Goal: Obtain resource: Download file/media

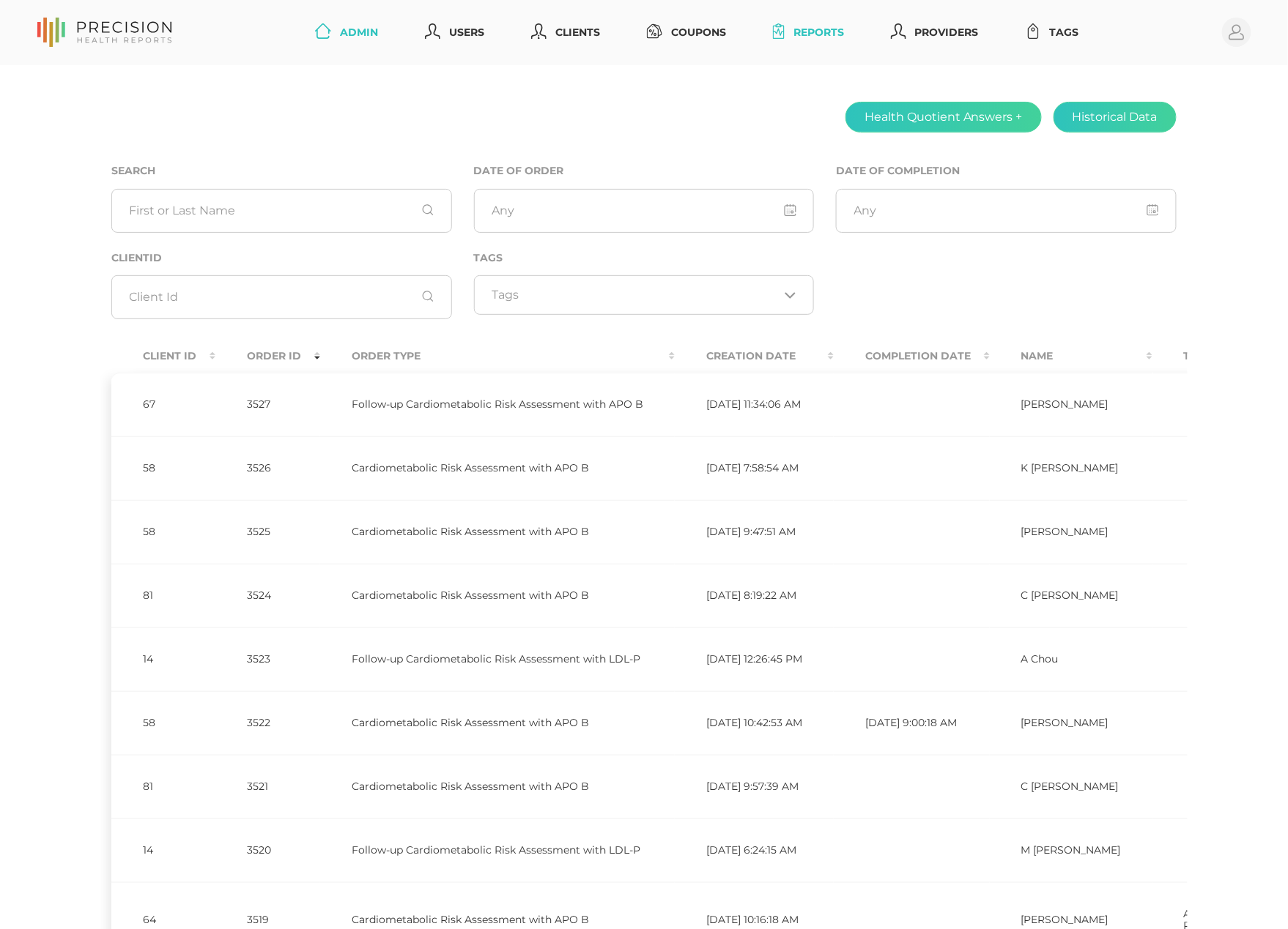
click at [832, 33] on link "Reports" at bounding box center [808, 33] width 83 height 27
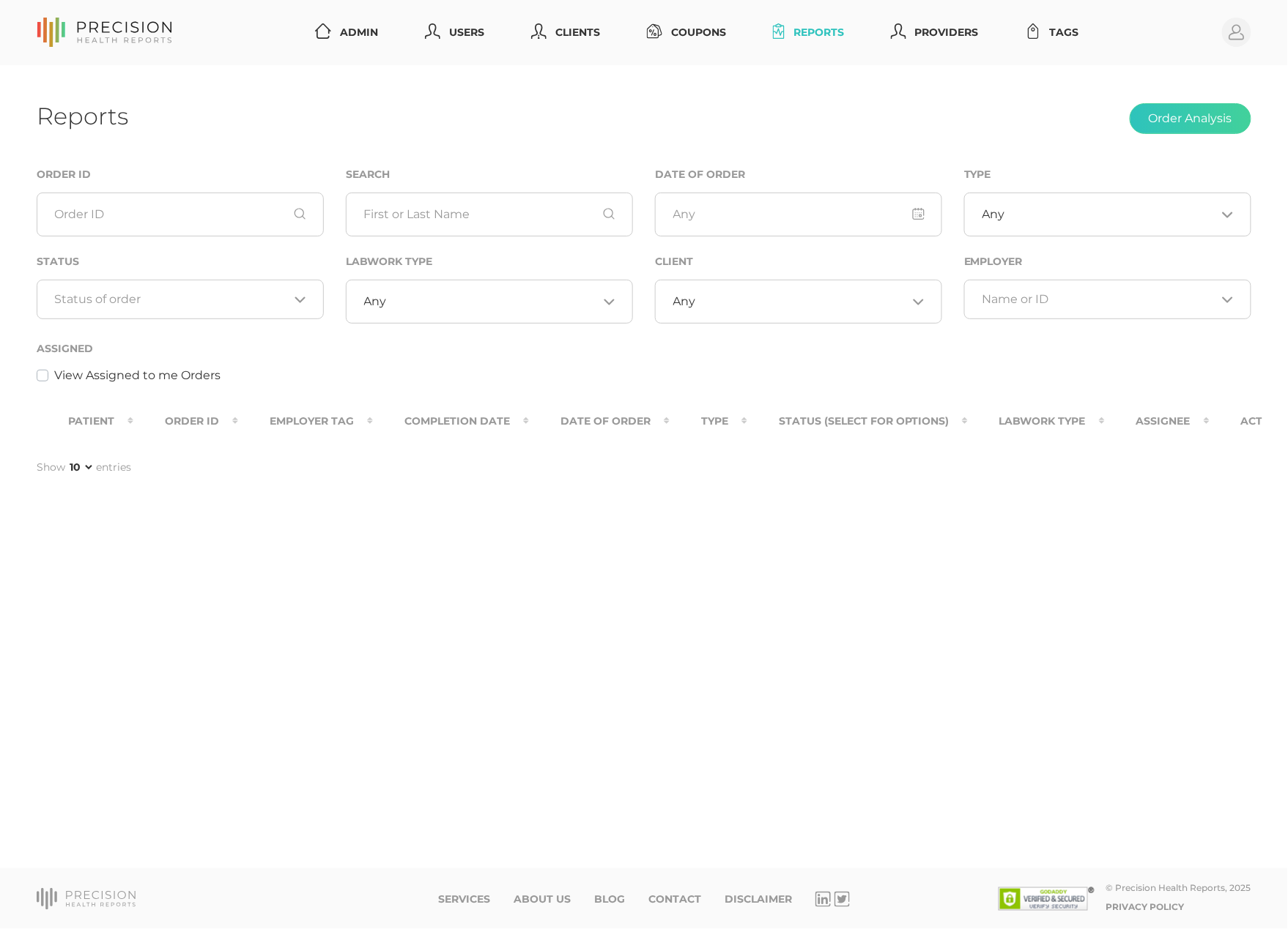
click at [231, 297] on input "Search for option" at bounding box center [171, 299] width 234 height 15
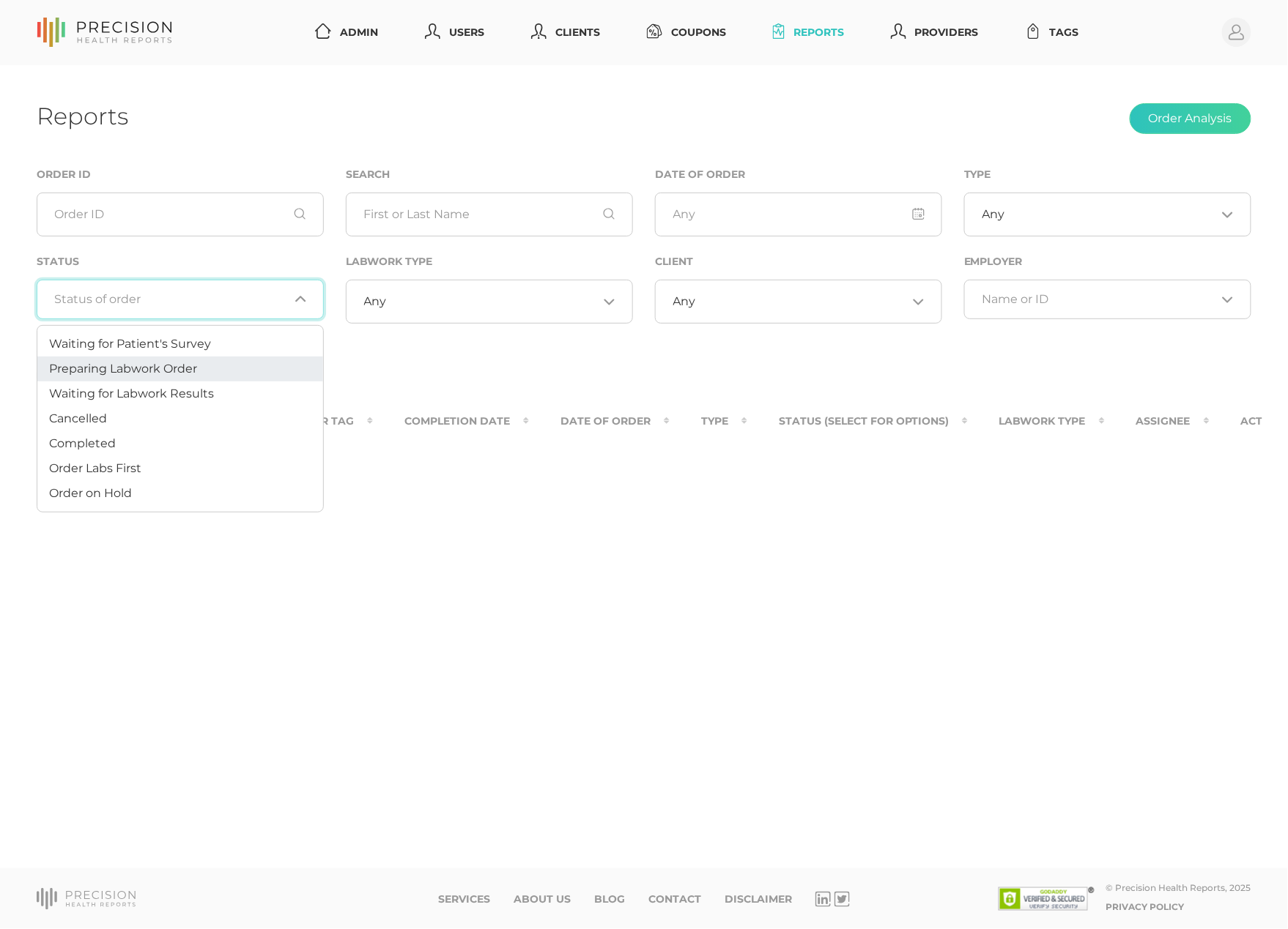
click at [203, 366] on li "Preparing Labwork Order" at bounding box center [181, 369] width 286 height 25
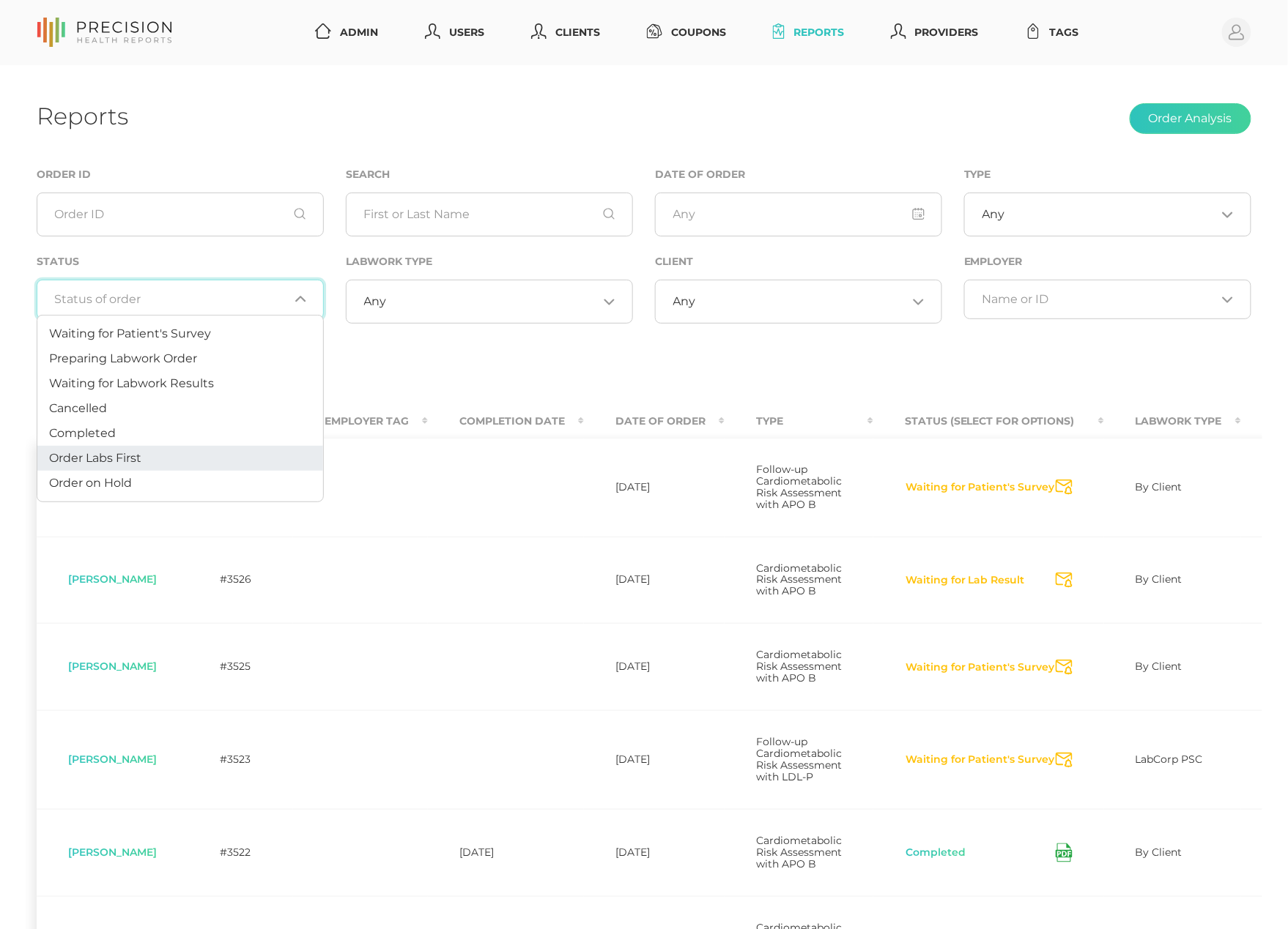
click at [177, 455] on li "Order Labs First" at bounding box center [181, 458] width 286 height 25
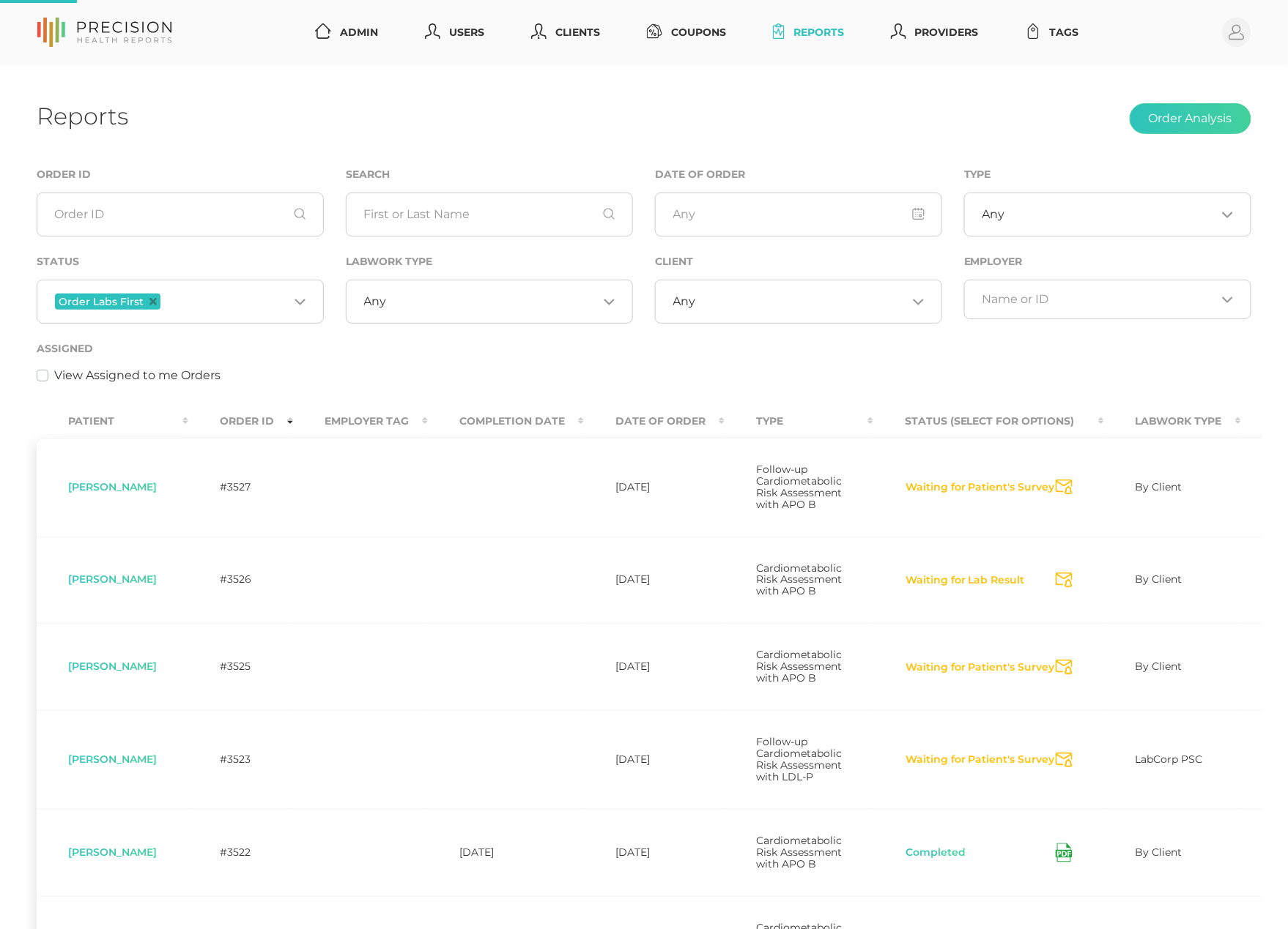
click at [215, 288] on div "Order Labs First Loading..." at bounding box center [180, 301] width 287 height 44
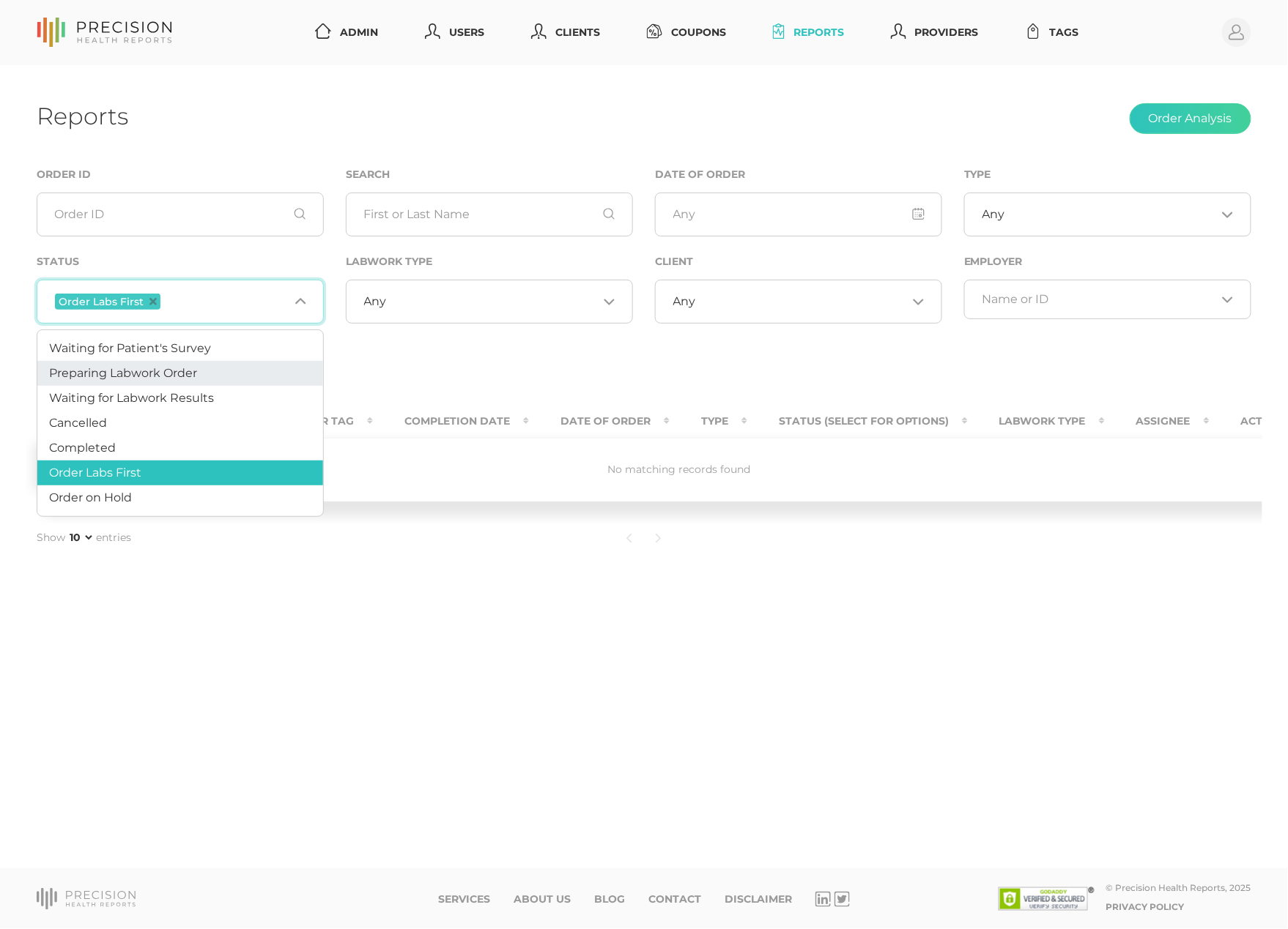
click at [188, 369] on span "Preparing Labwork Order" at bounding box center [122, 373] width 148 height 14
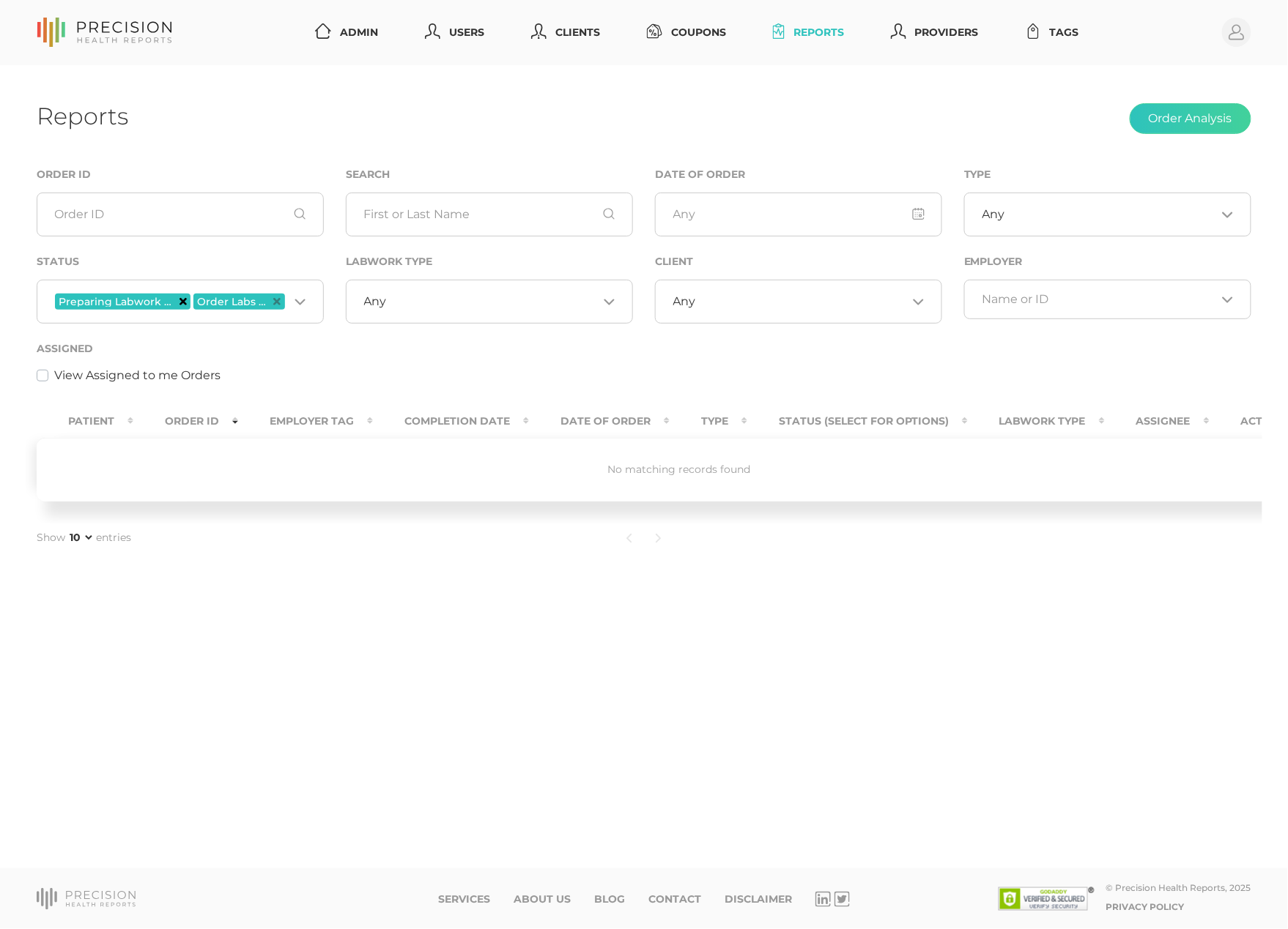
click at [183, 299] on icon "Deselect Preparing Labwork Order" at bounding box center [183, 301] width 8 height 8
click at [155, 302] on span "Order Labs First" at bounding box center [107, 301] width 105 height 16
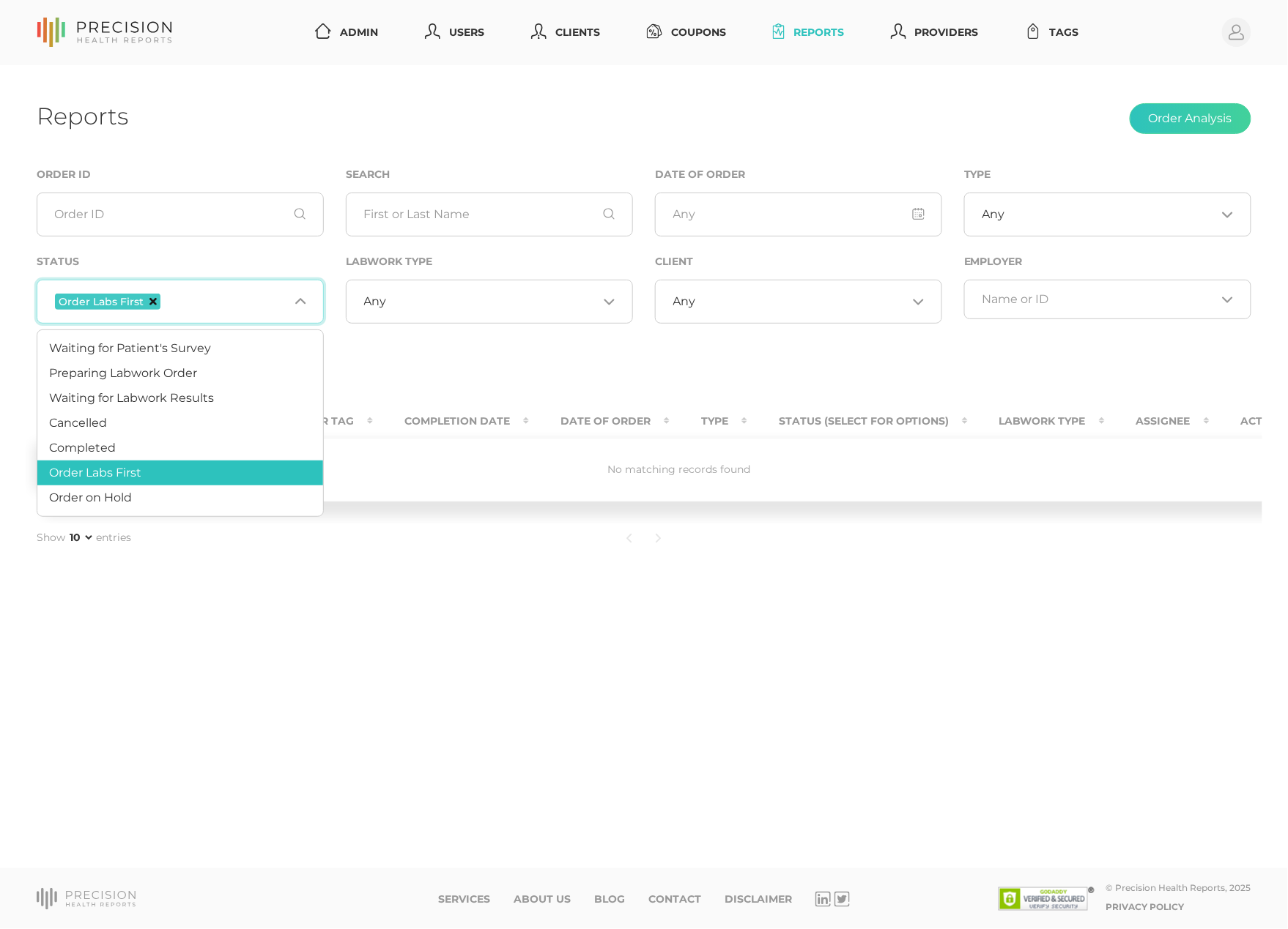
click at [151, 303] on icon "Deselect Order Labs First" at bounding box center [152, 301] width 8 height 8
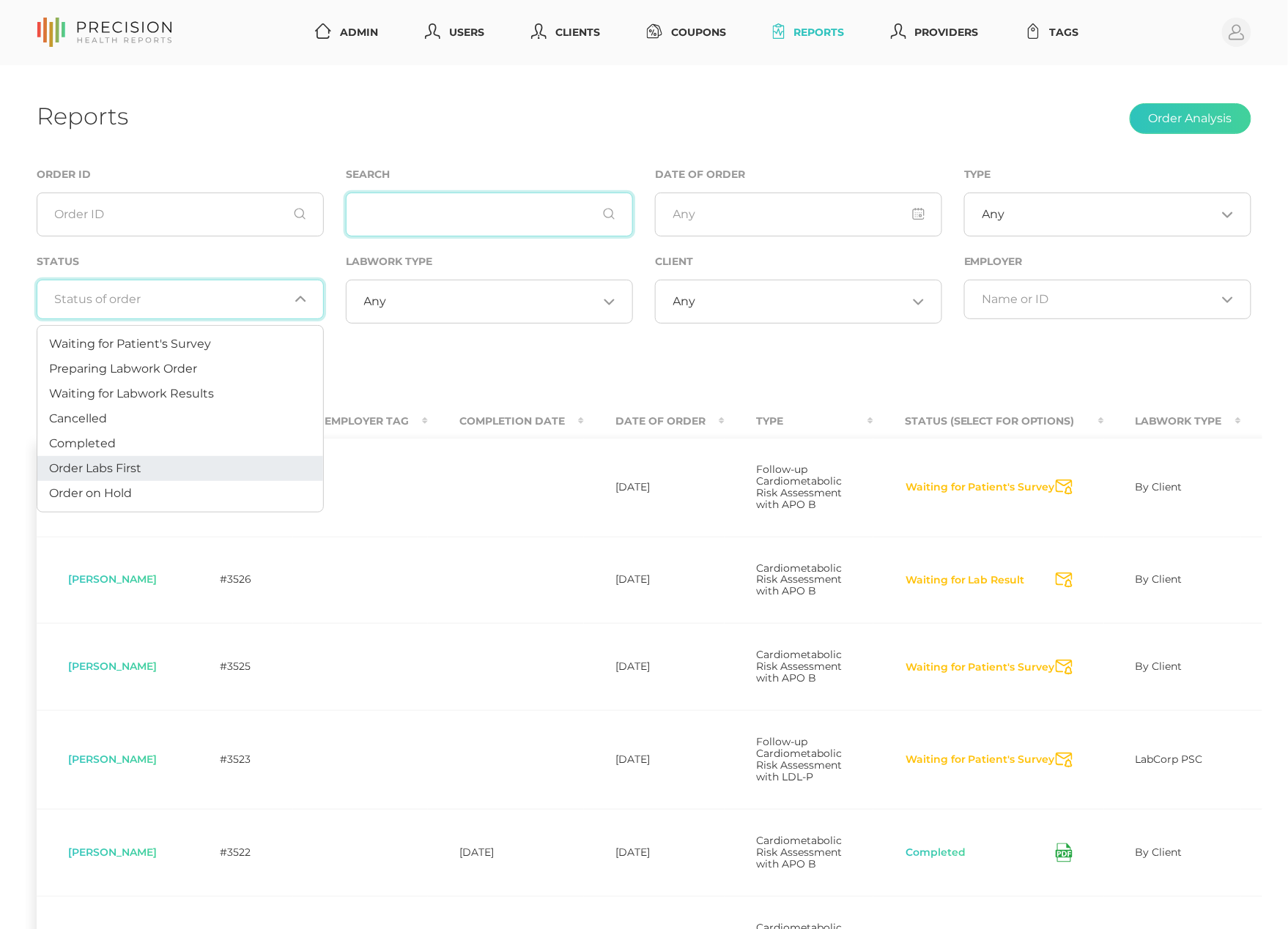
click at [385, 208] on input "text" at bounding box center [489, 214] width 287 height 44
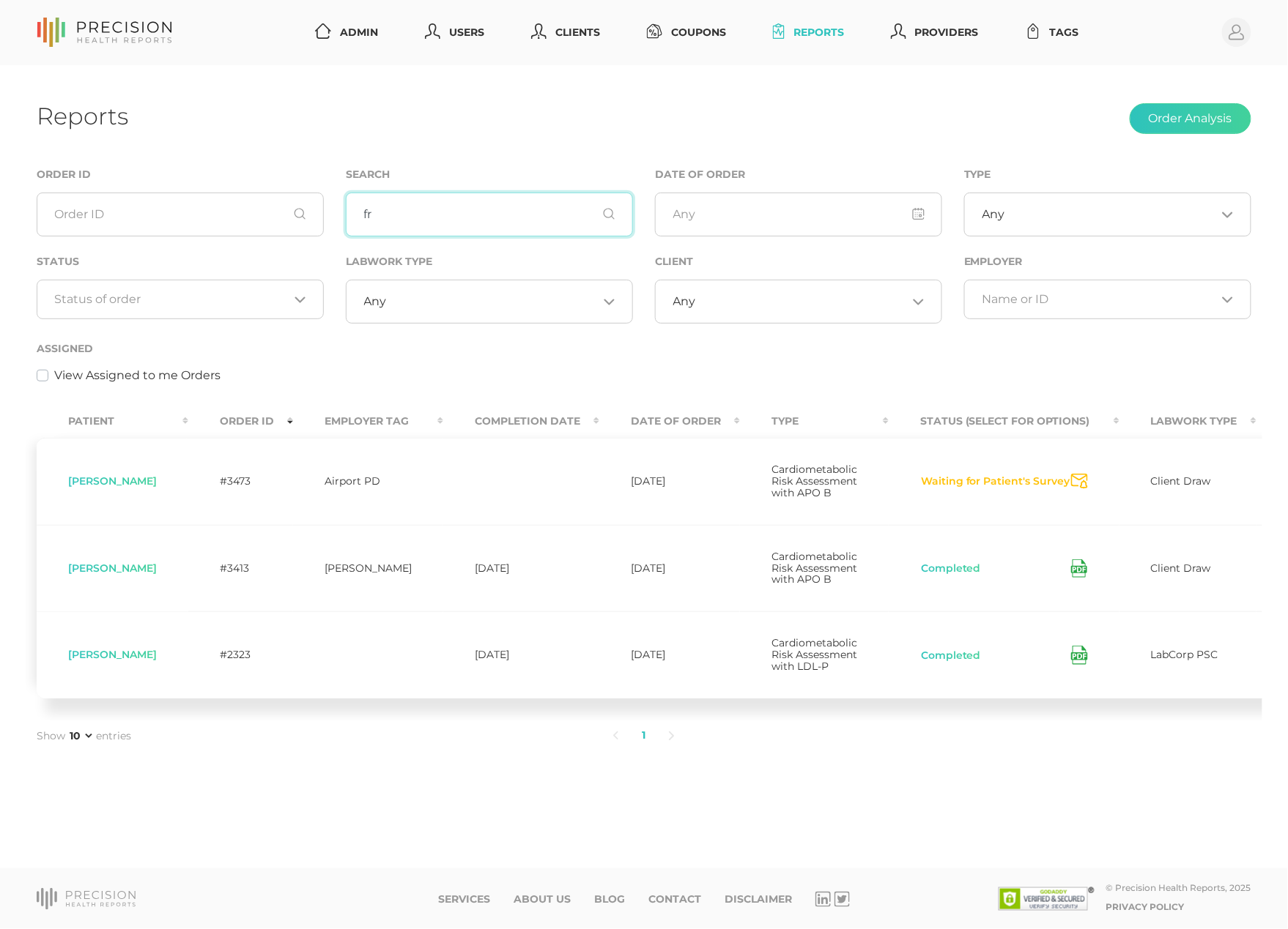
type input "f"
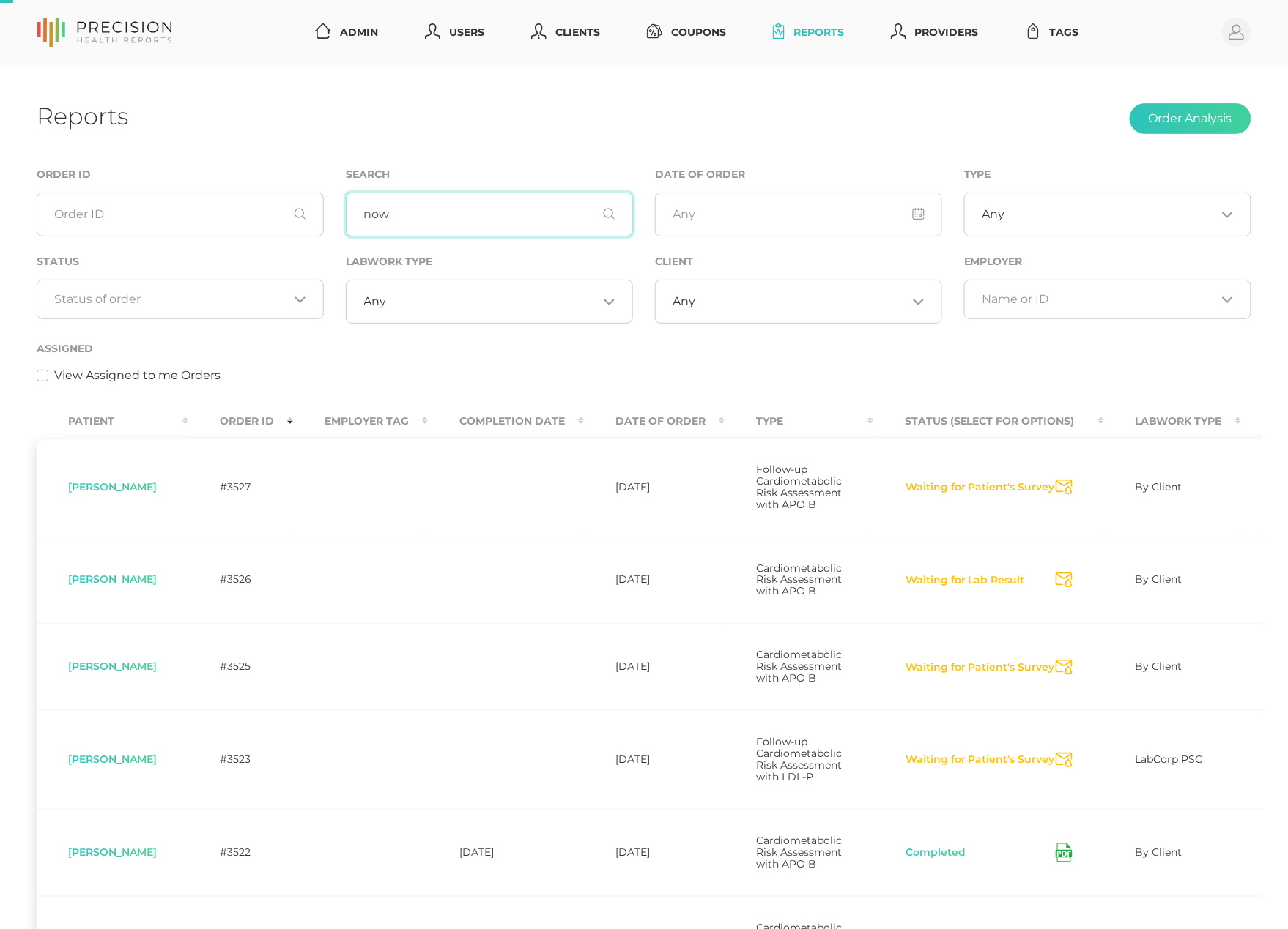
type input "nowa"
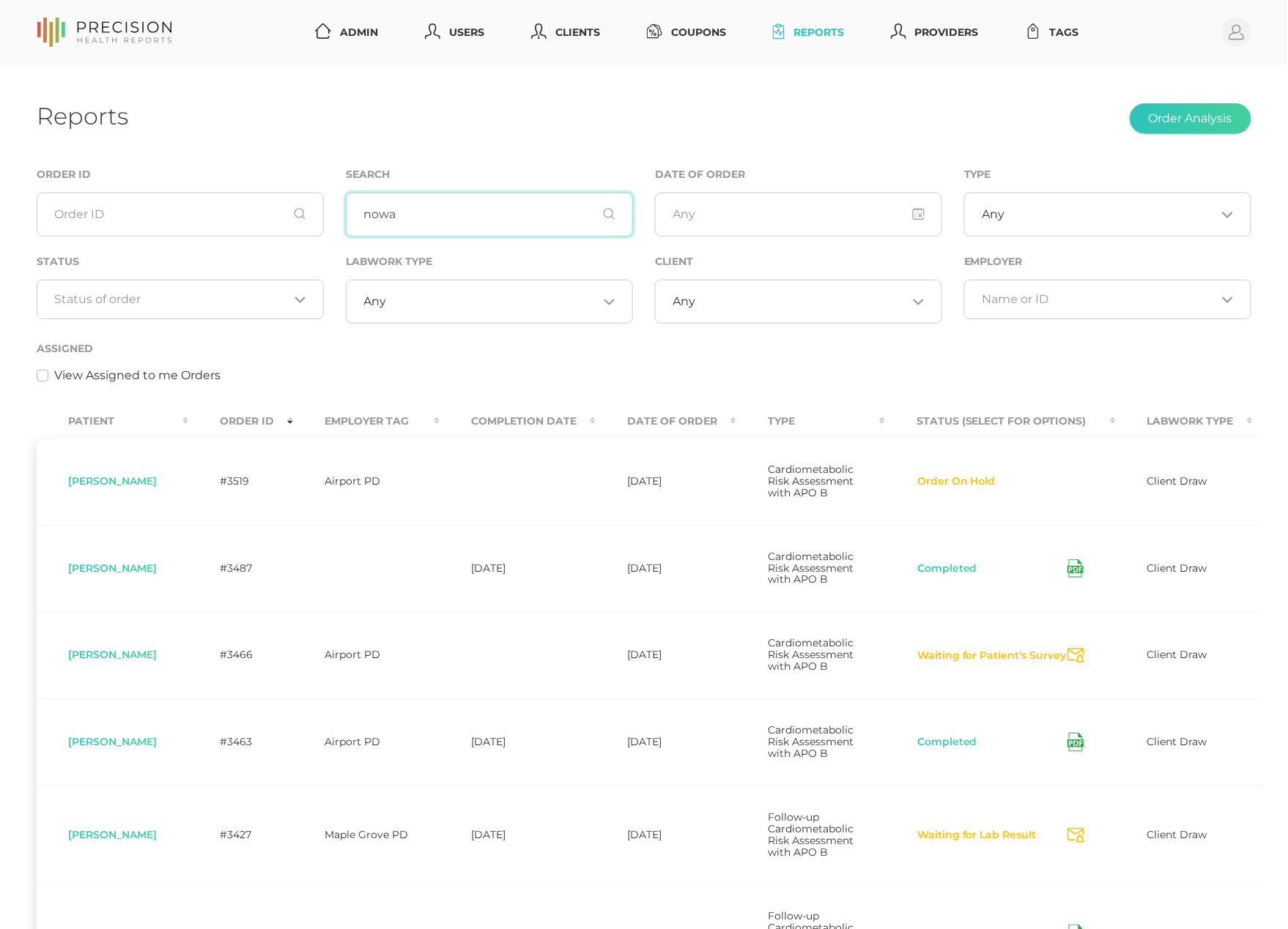
click at [402, 212] on input "nowa" at bounding box center [489, 214] width 287 height 44
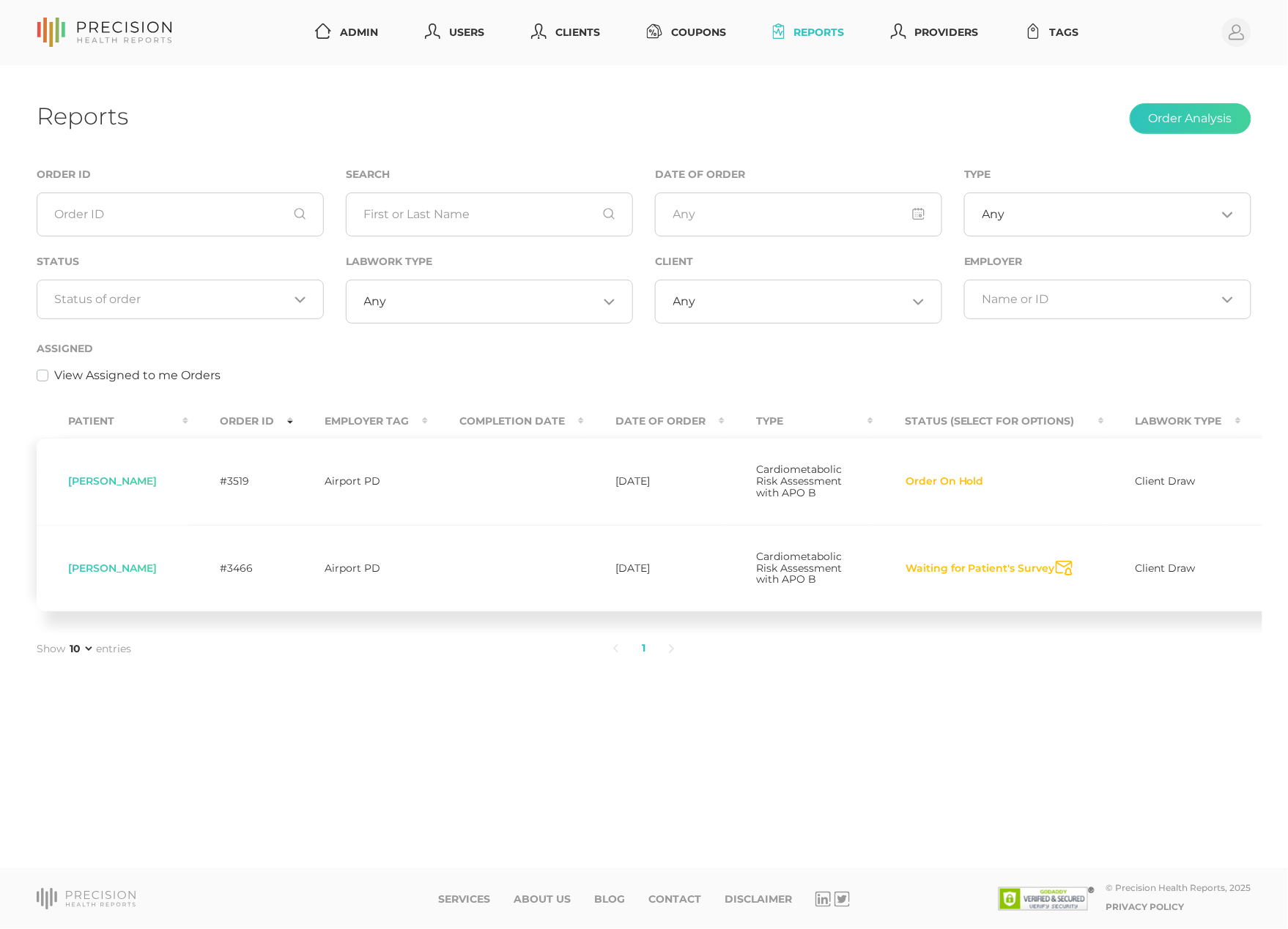
click at [367, 356] on div "Assigned View Assigned to me Orders" at bounding box center [644, 362] width 1214 height 45
click at [237, 306] on input "Search for option" at bounding box center [171, 299] width 234 height 15
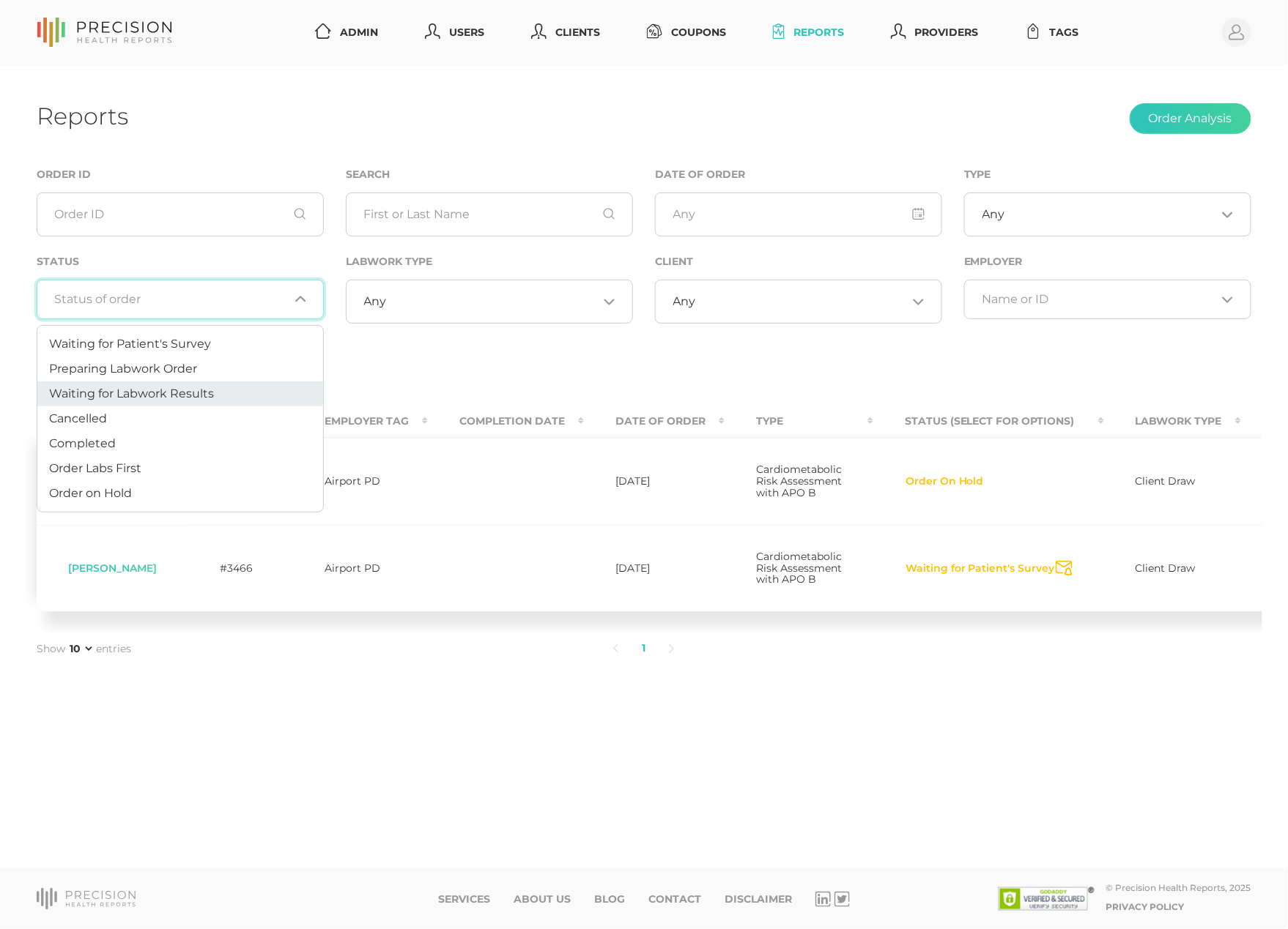
click at [206, 390] on span "Waiting for Labwork Results" at bounding box center [131, 394] width 164 height 14
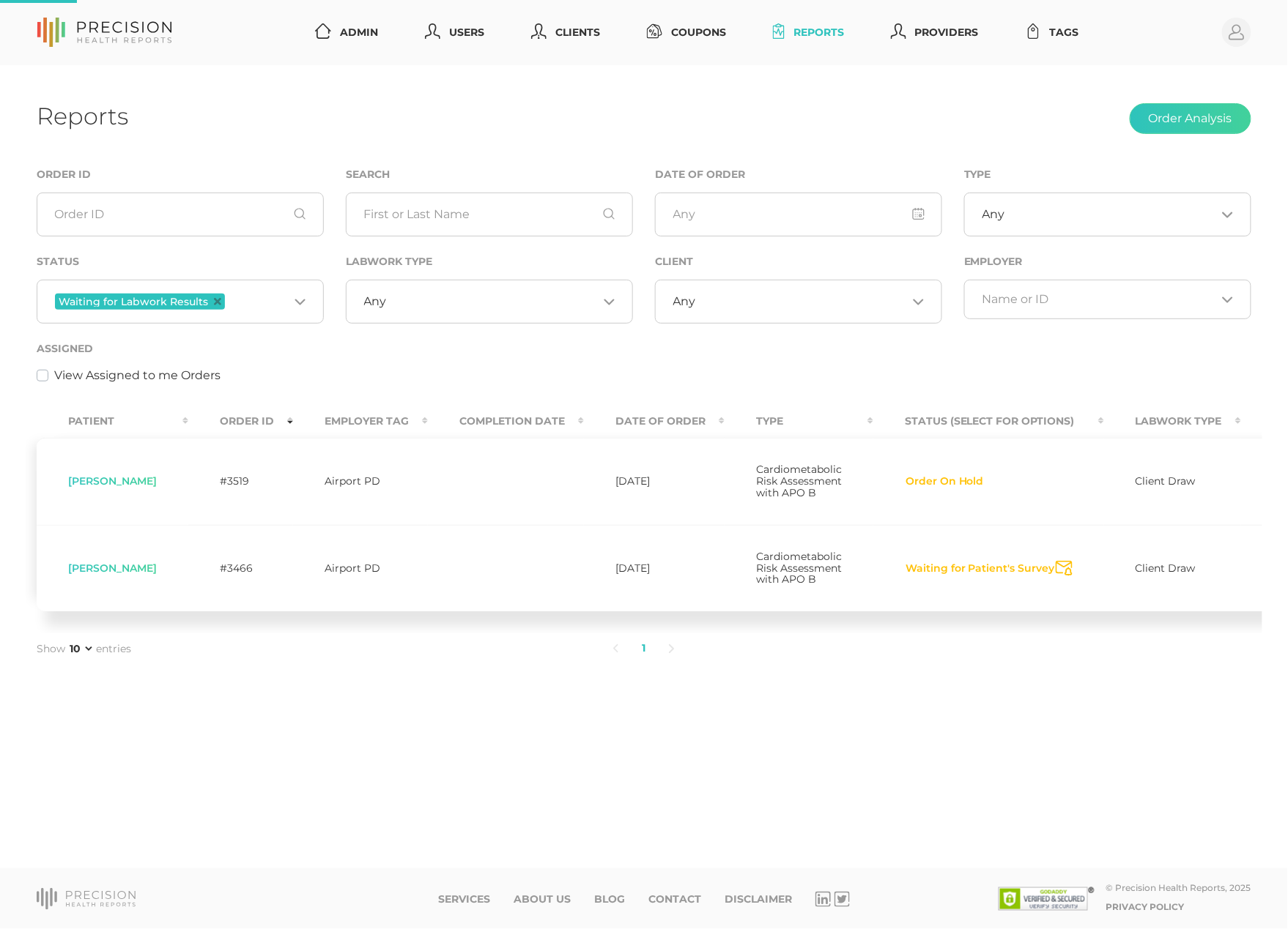
click at [408, 312] on div "Any Loading..." at bounding box center [489, 301] width 287 height 44
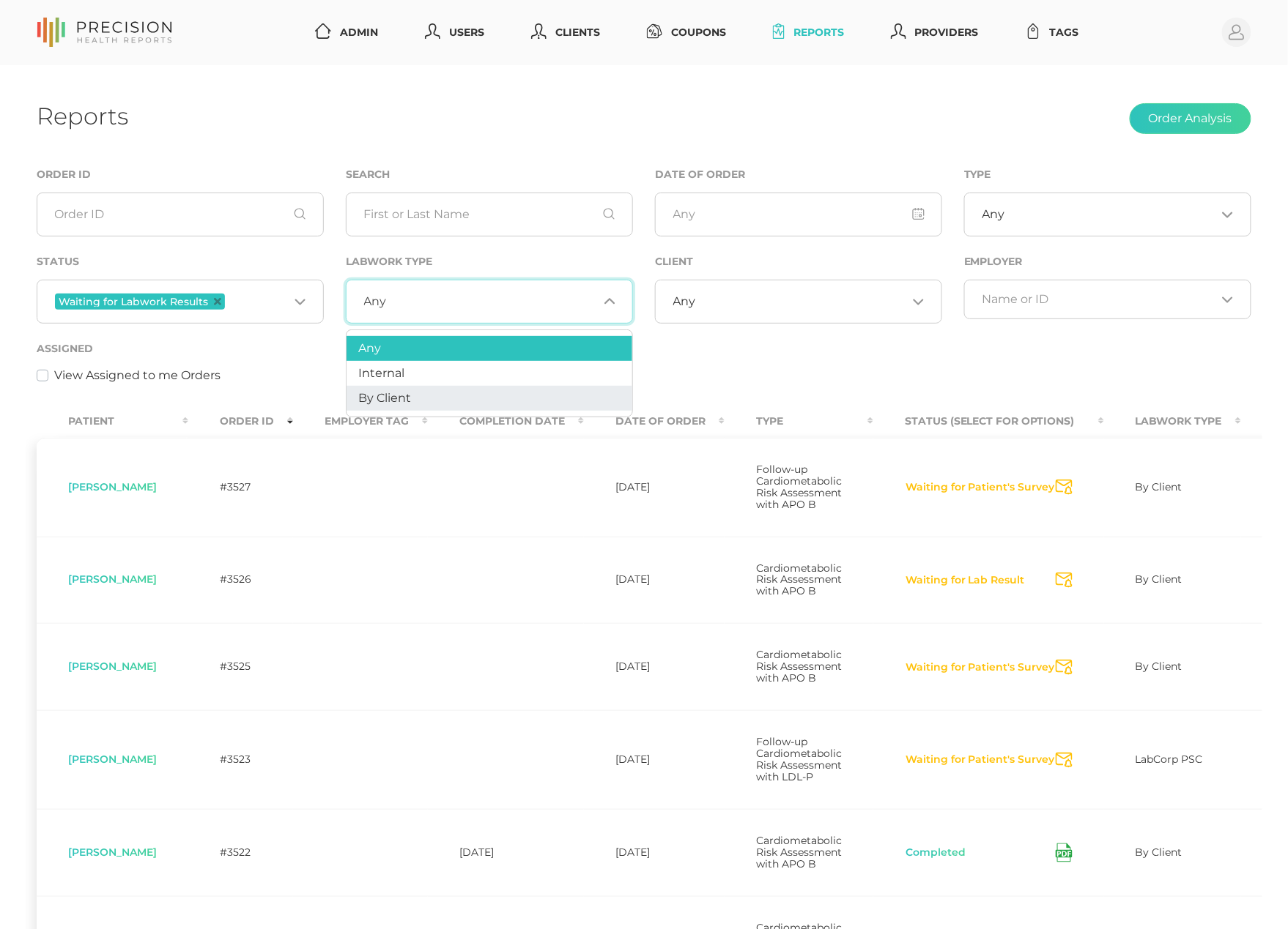
click at [402, 404] on span "By Client" at bounding box center [385, 398] width 53 height 14
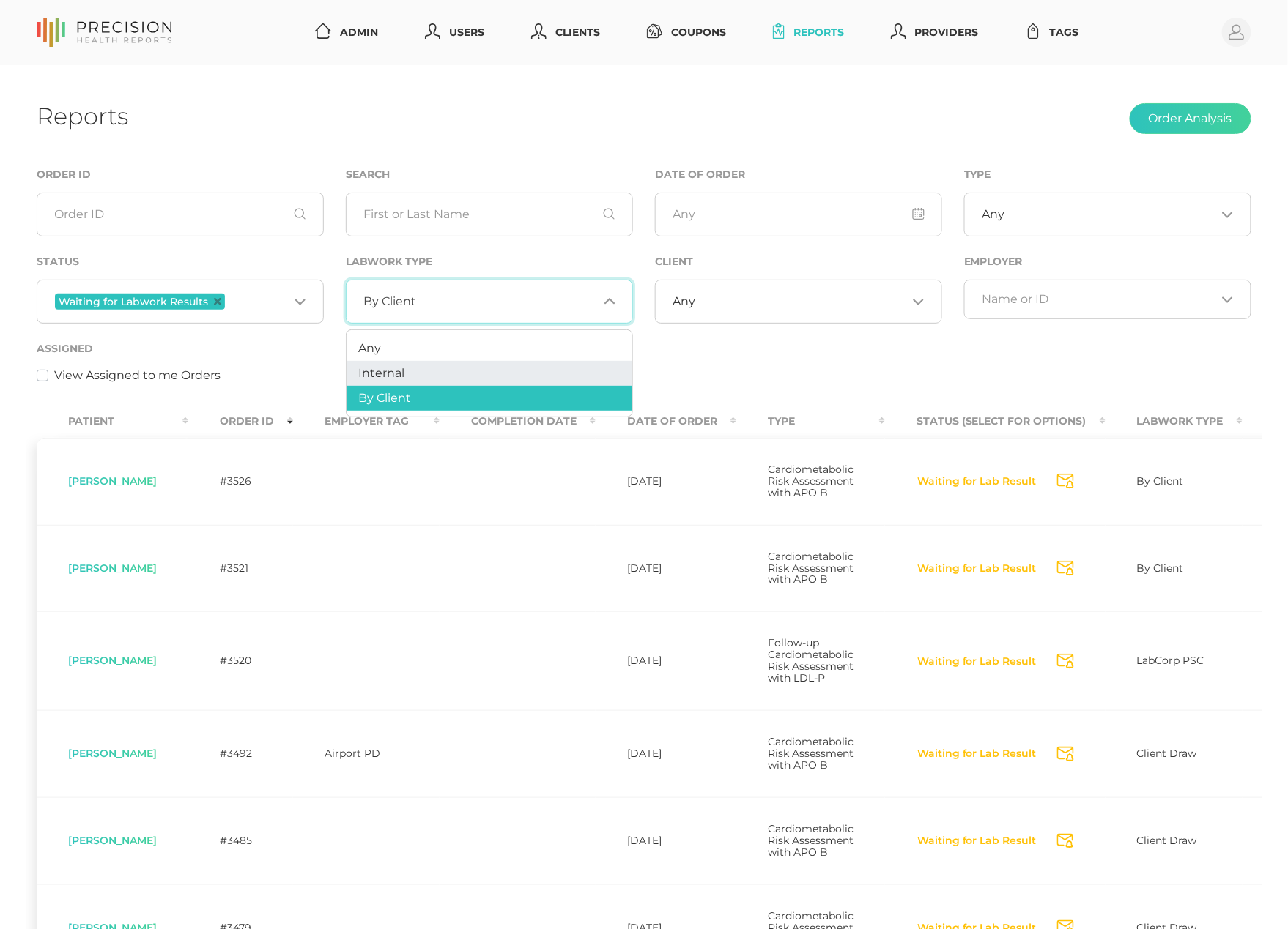
click at [825, 369] on div "View Assigned to me Orders" at bounding box center [644, 375] width 1214 height 18
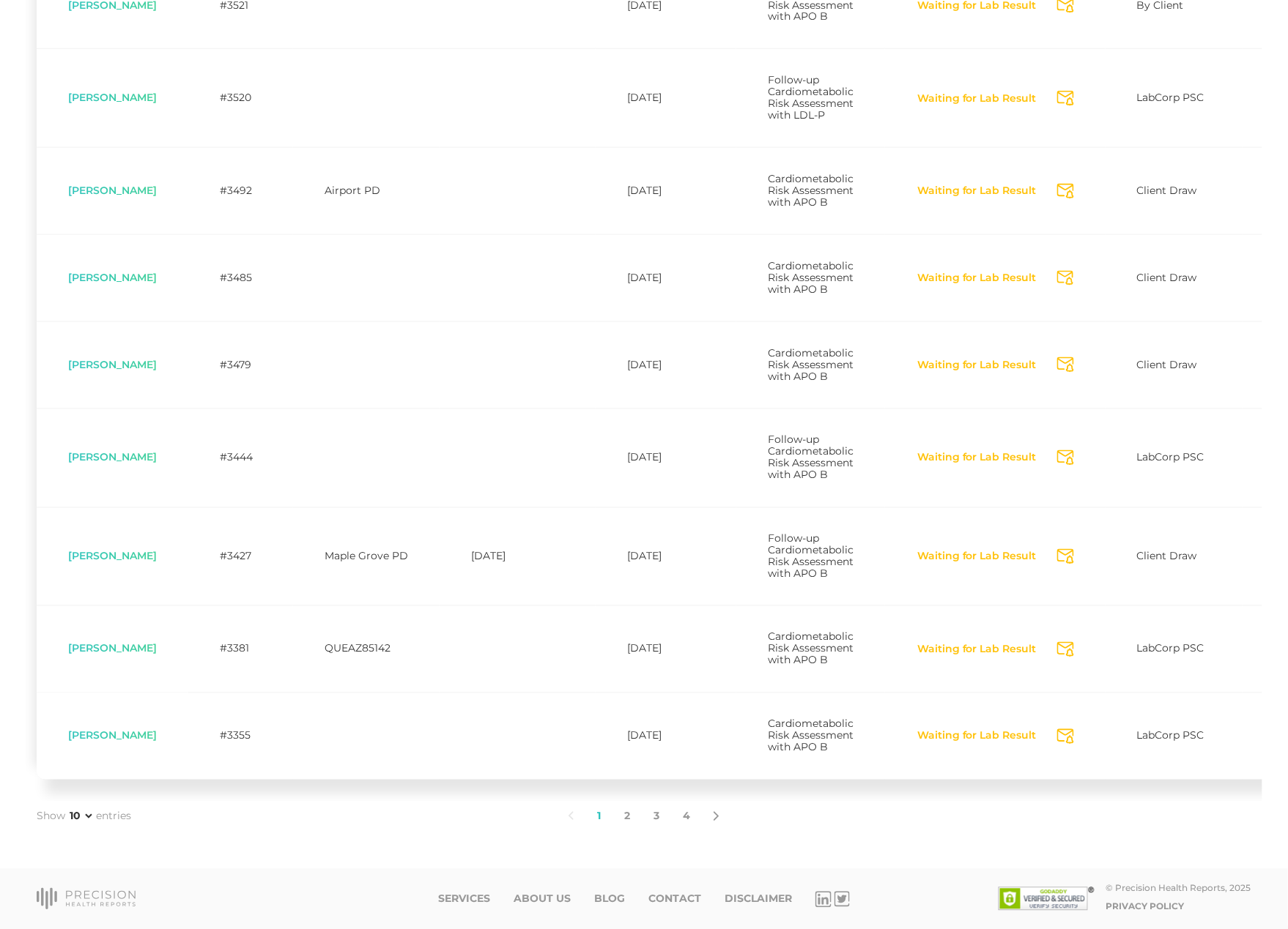
click at [119, 550] on span "[PERSON_NAME]" at bounding box center [112, 556] width 88 height 13
copy span "Sinouthasy"
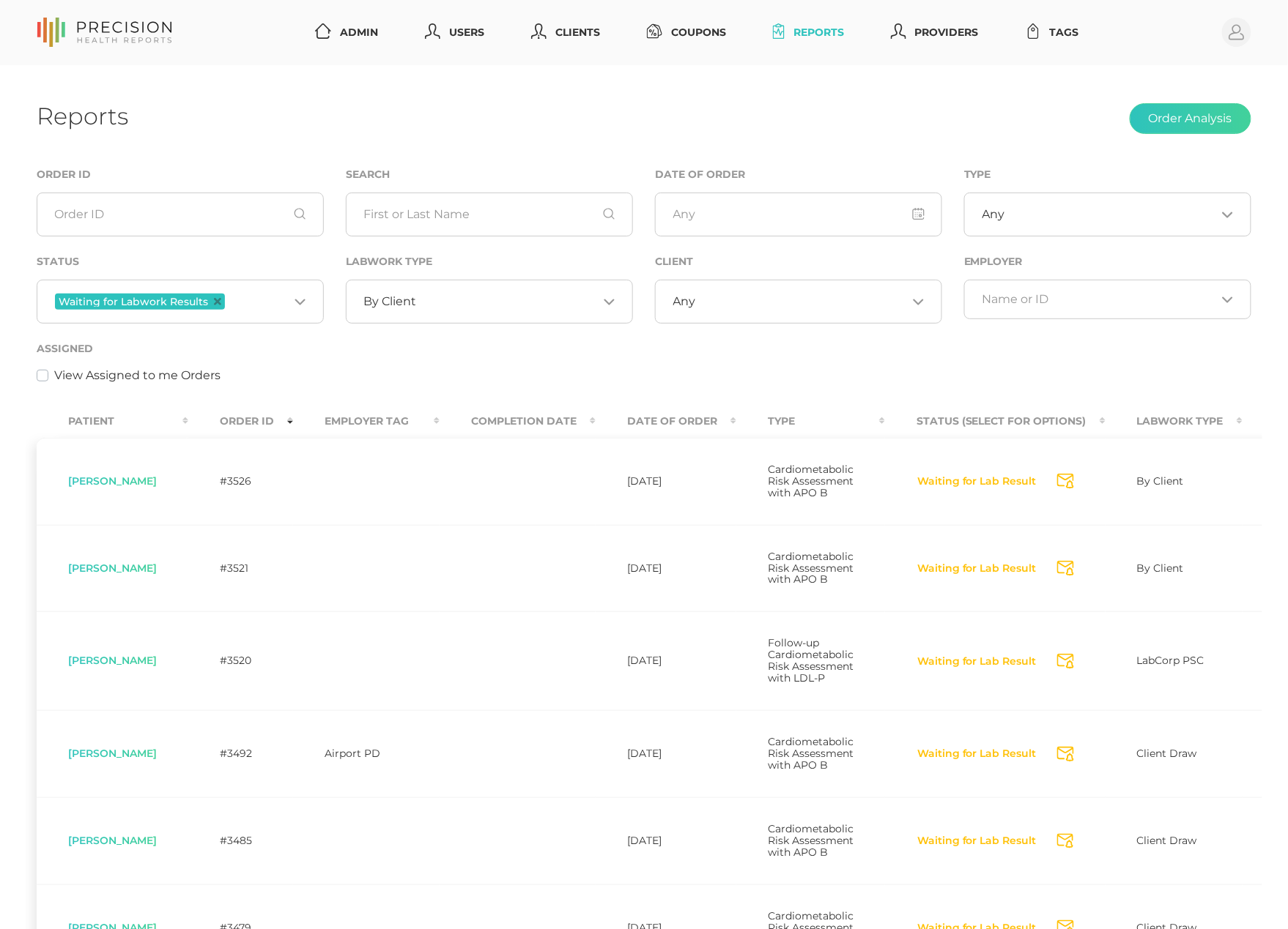
click at [218, 301] on span "Waiting for Labwork Results" at bounding box center [140, 301] width 170 height 16
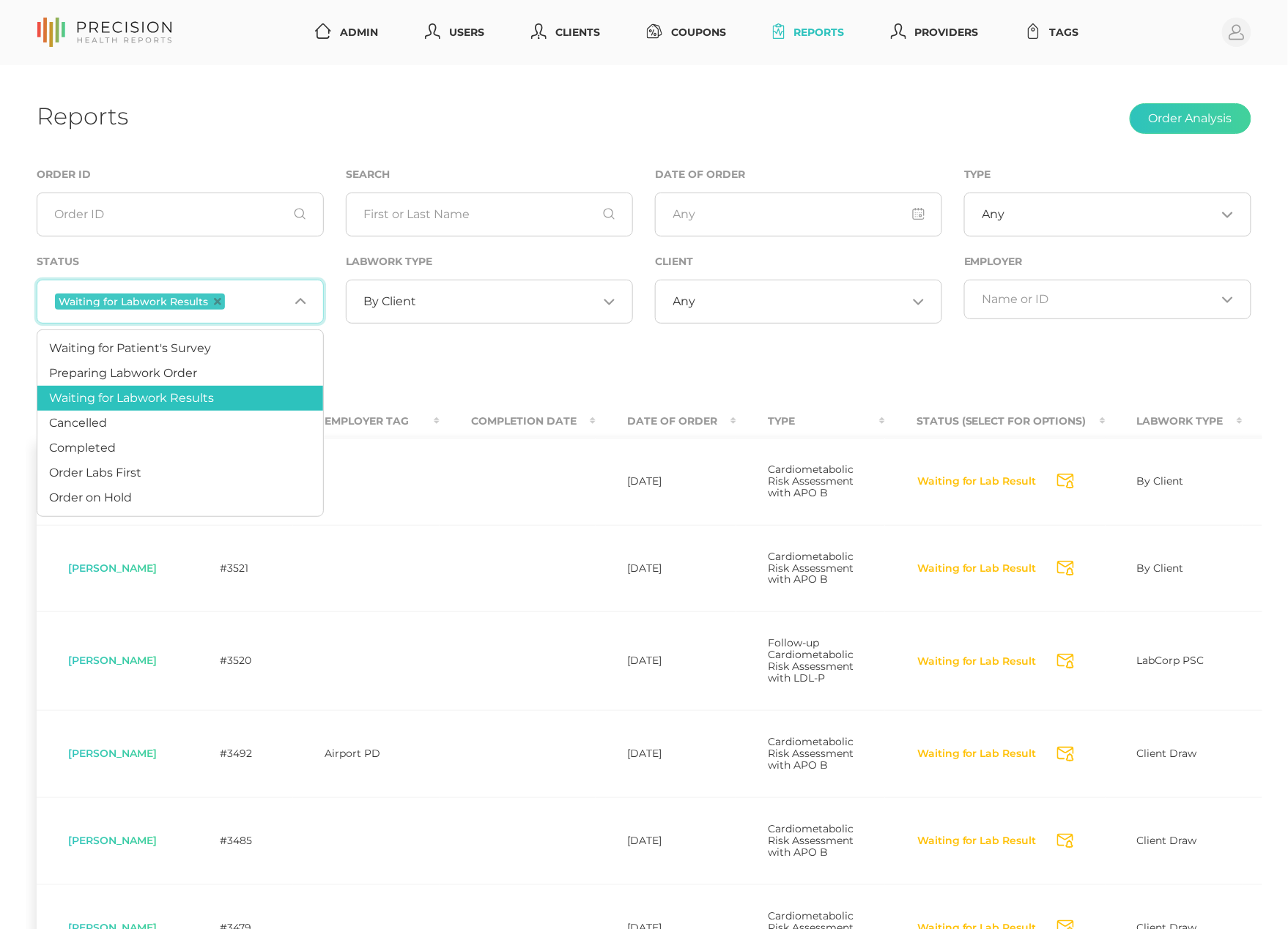
click at [218, 306] on span "Waiting for Labwork Results" at bounding box center [140, 301] width 170 height 16
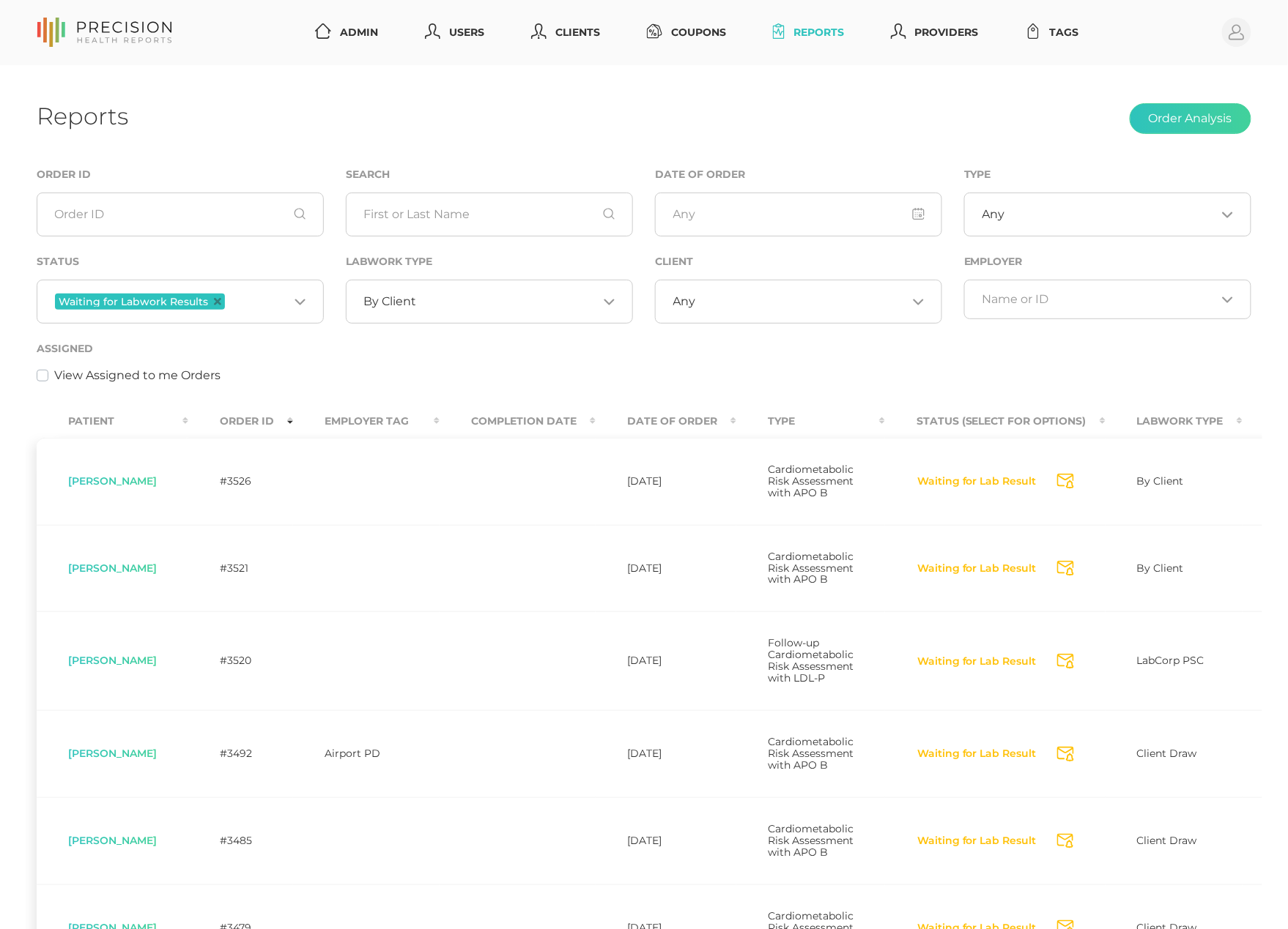
click at [343, 306] on div "Labwork Type By Client Loading..." at bounding box center [489, 296] width 309 height 87
click at [765, 130] on div "Reports Order Analysis" at bounding box center [644, 119] width 1214 height 34
click at [479, 22] on link "Users" at bounding box center [454, 33] width 71 height 27
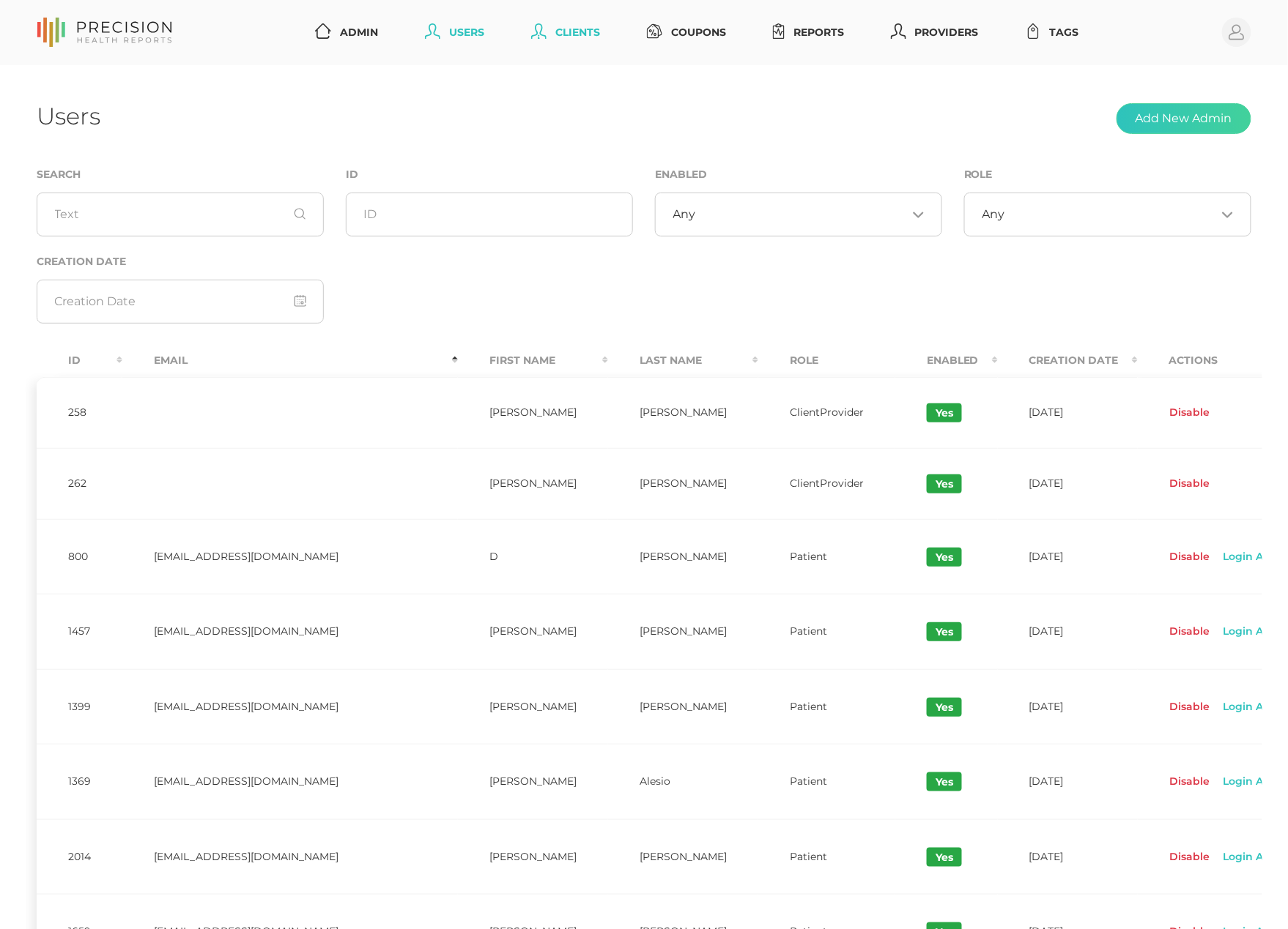
click at [575, 33] on link "Clients" at bounding box center [565, 33] width 80 height 27
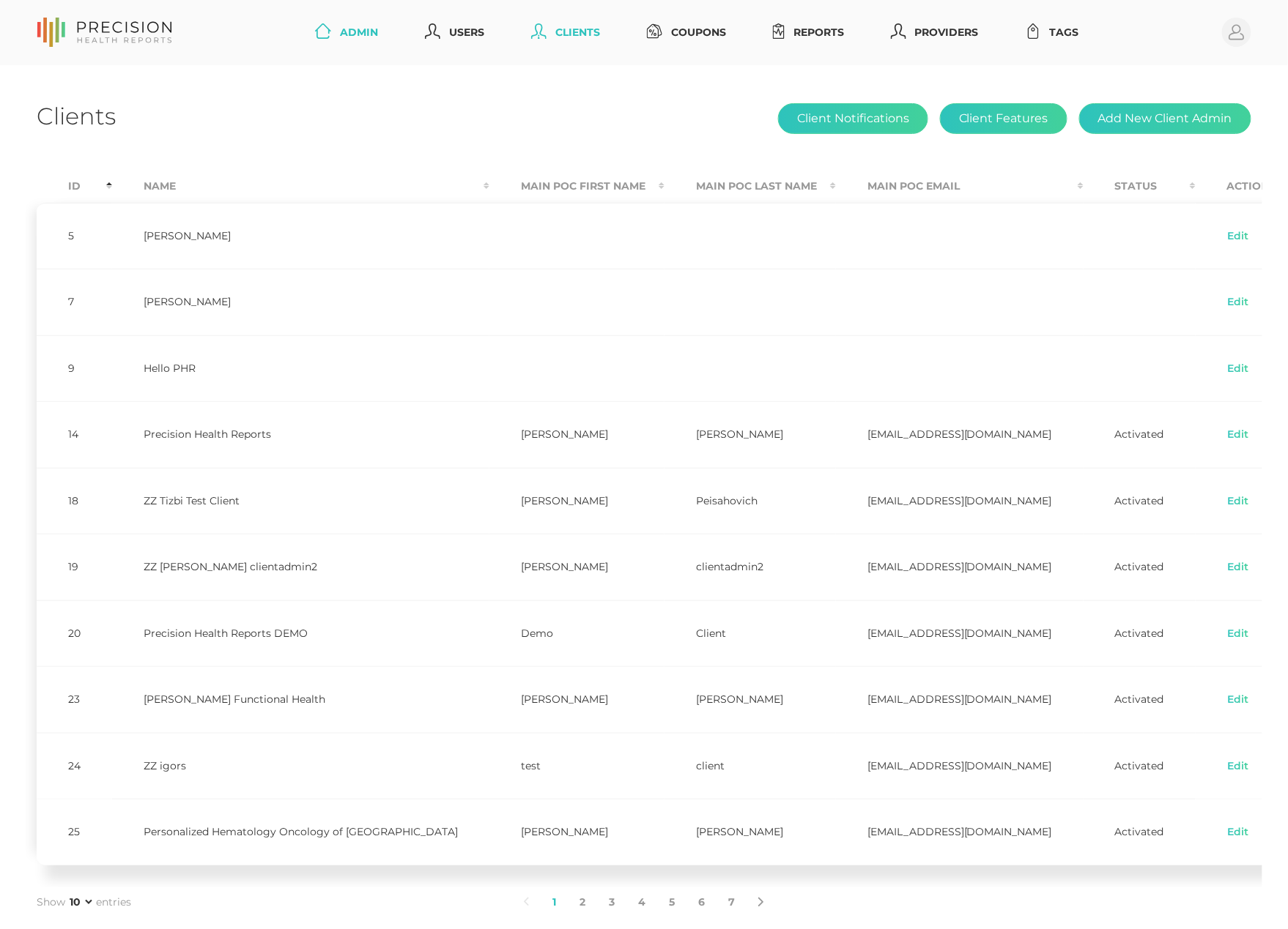
click at [335, 24] on link "Admin" at bounding box center [346, 33] width 75 height 27
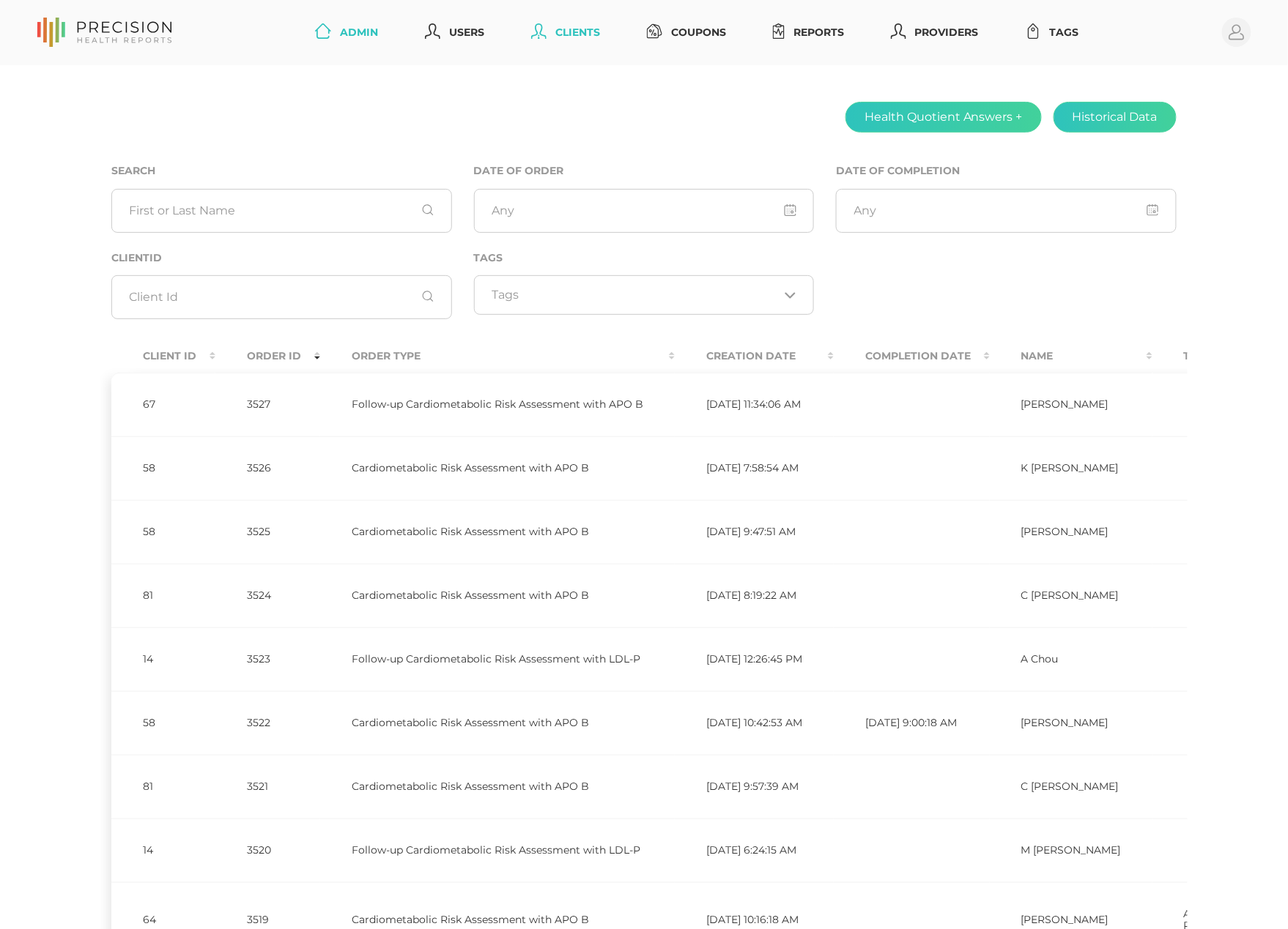
click at [569, 31] on link "Clients" at bounding box center [565, 33] width 80 height 27
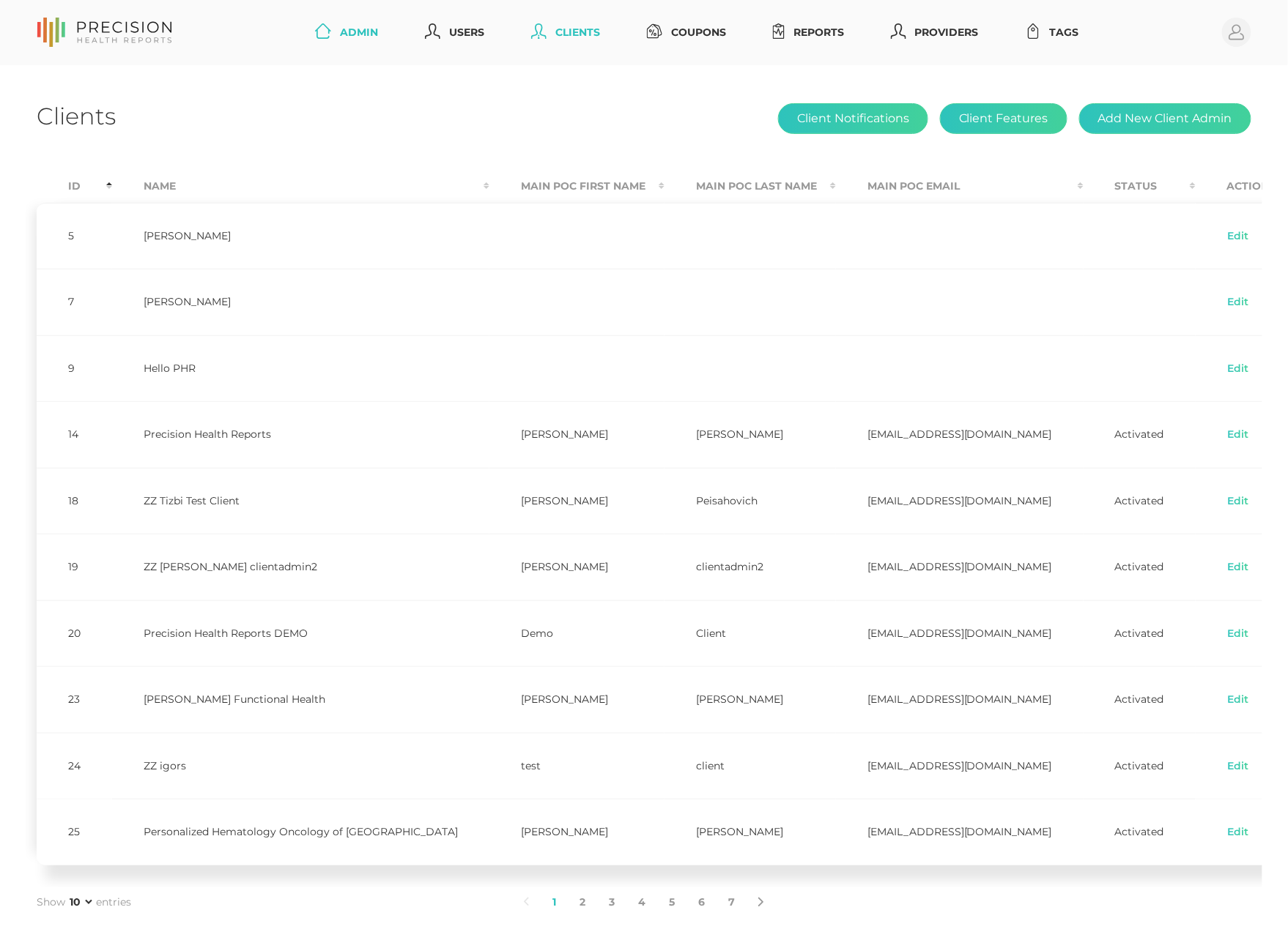
click at [341, 33] on link "Admin" at bounding box center [346, 33] width 75 height 27
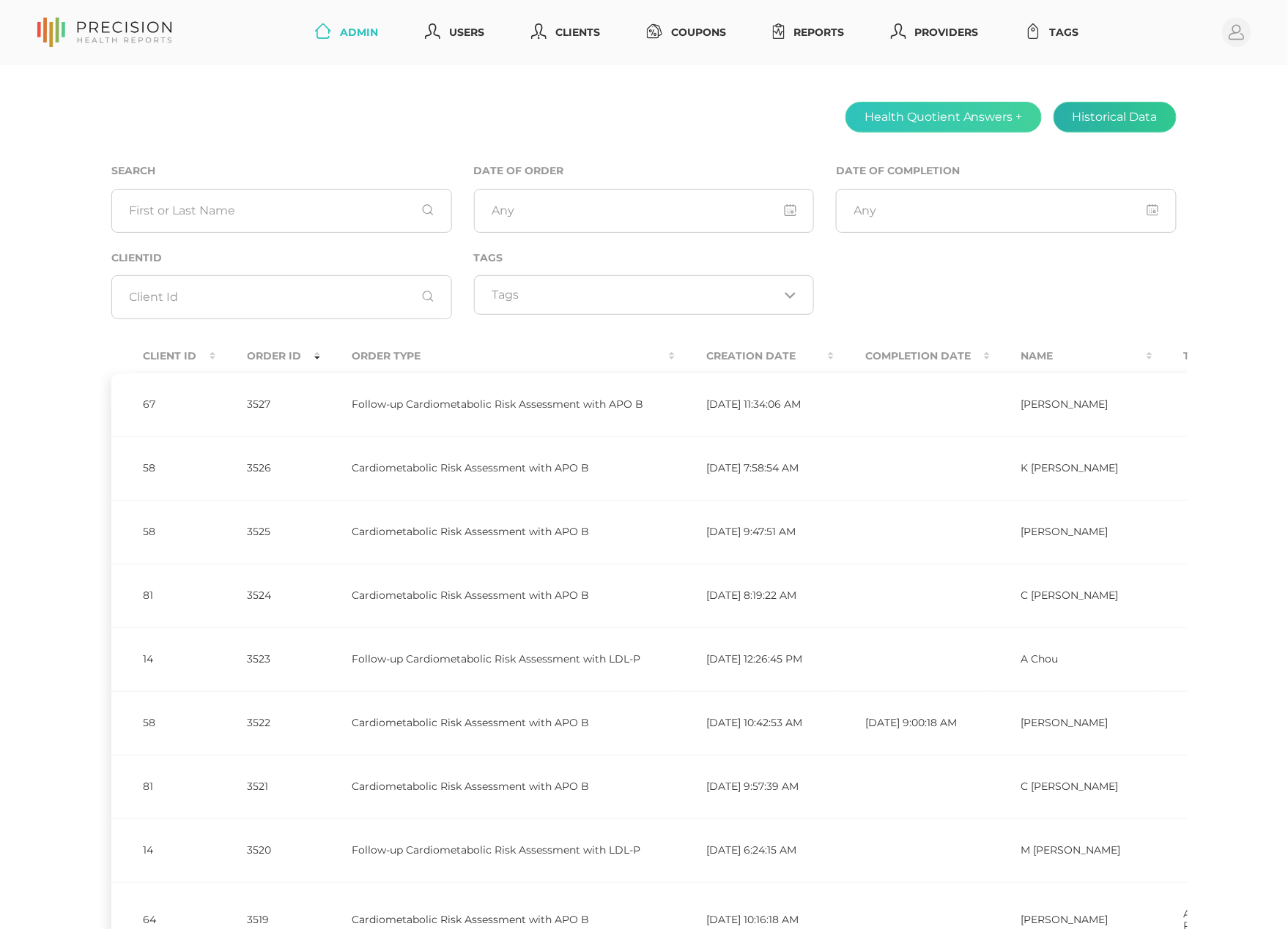
click at [1076, 117] on button "Historical Data" at bounding box center [1115, 117] width 123 height 31
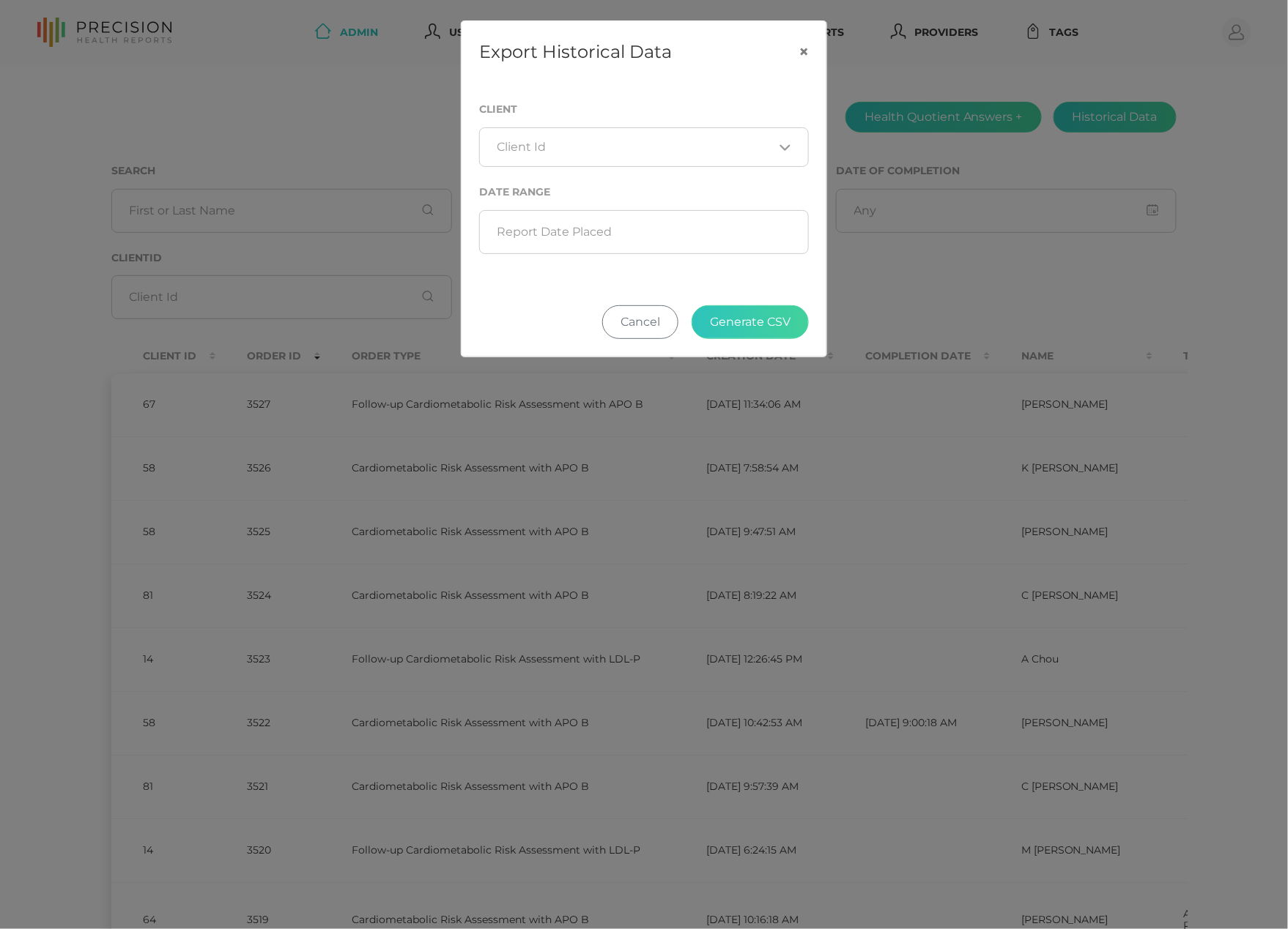
click at [666, 139] on div "Loading..." at bounding box center [643, 147] width 330 height 39
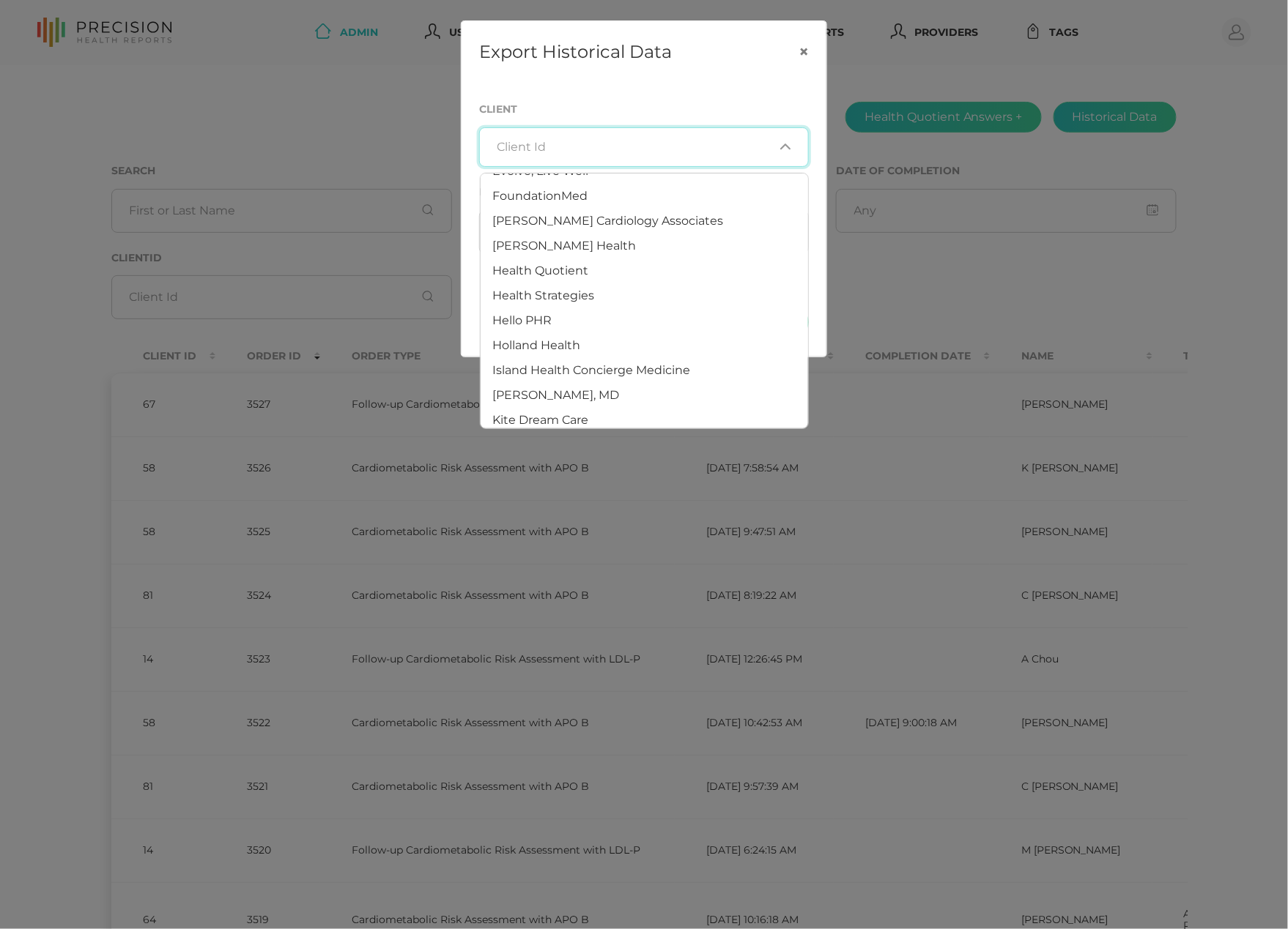
scroll to position [402, 0]
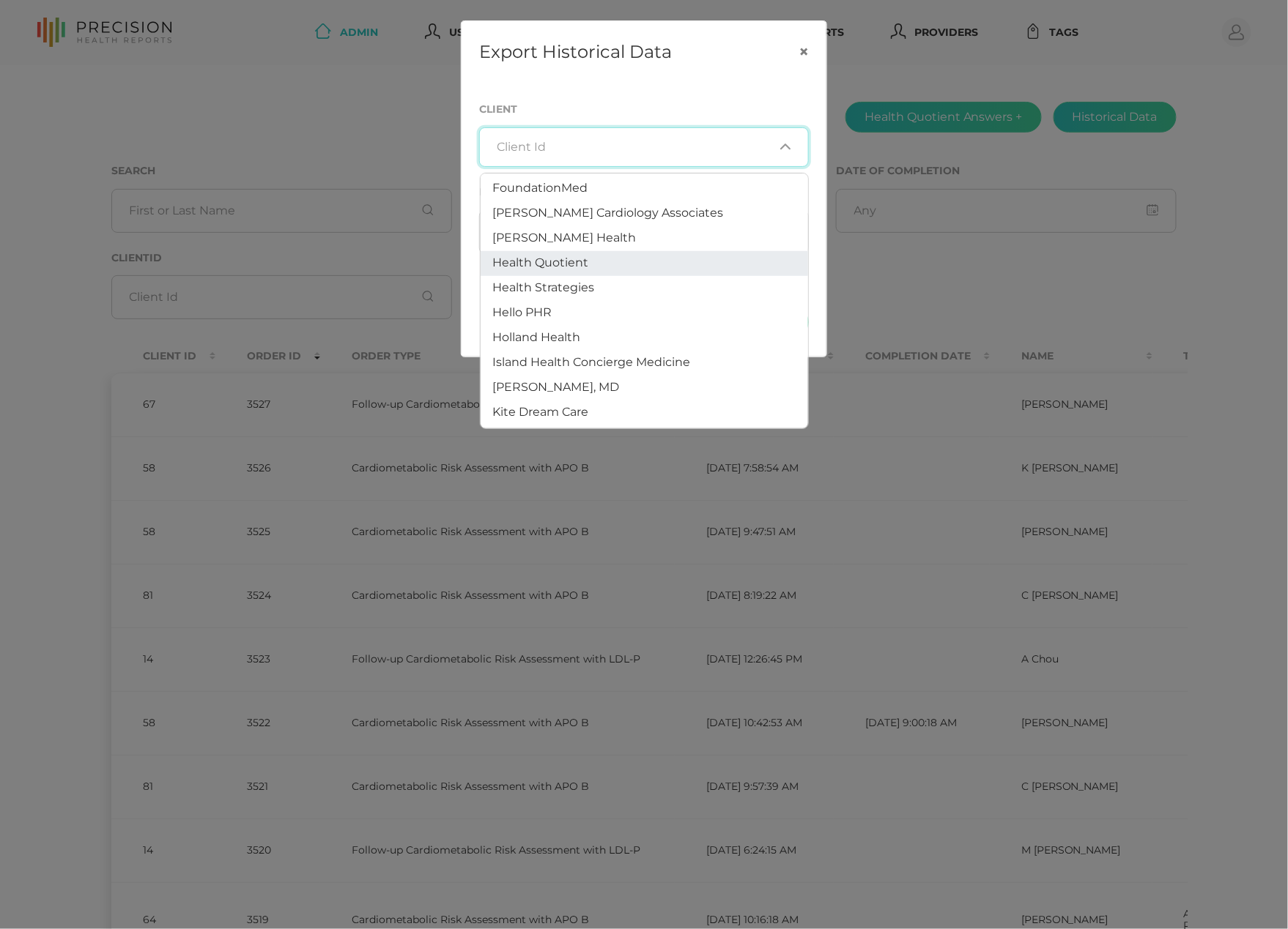
click at [623, 255] on li "Health Quotient" at bounding box center [644, 263] width 327 height 25
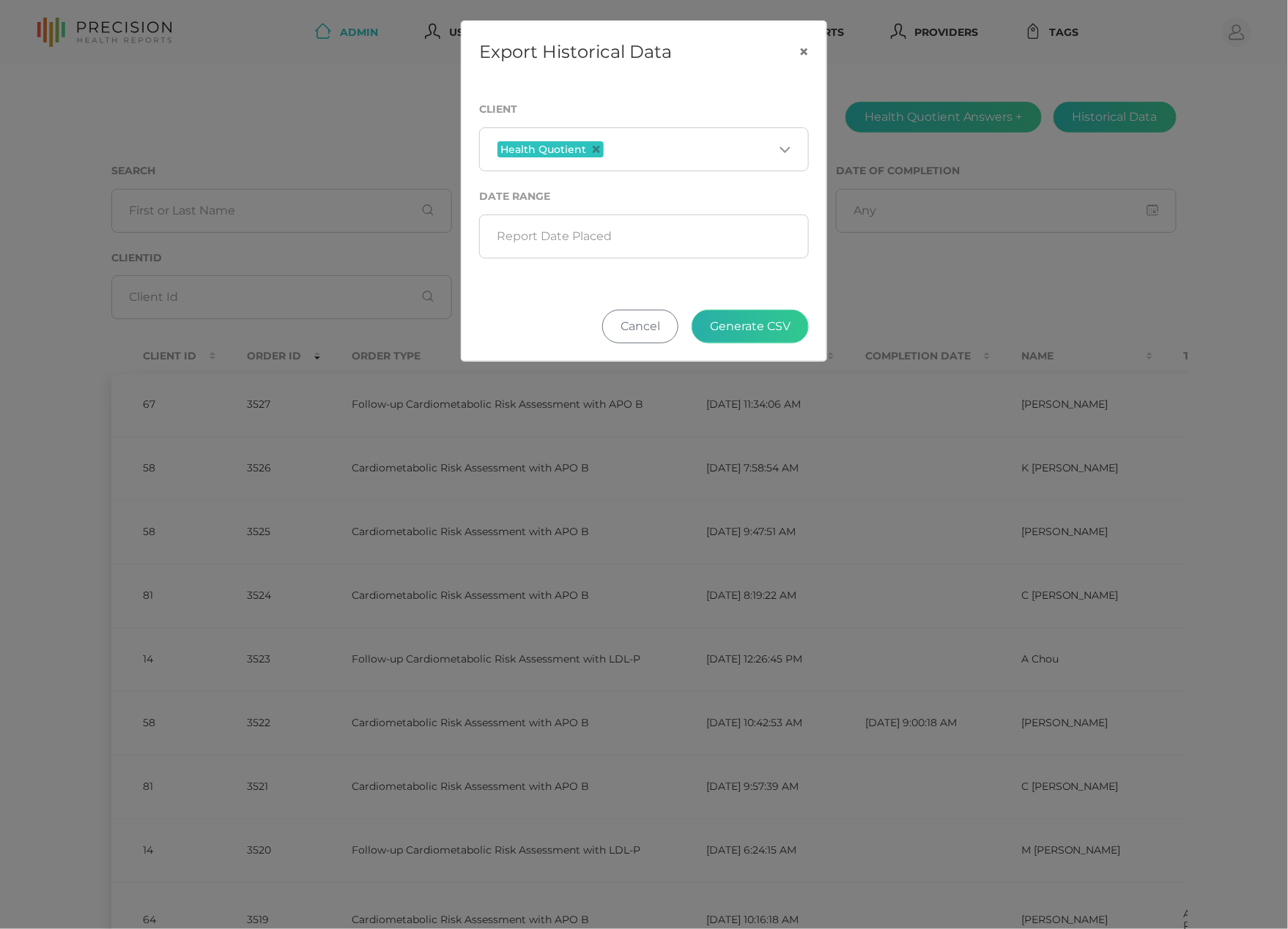
click at [756, 335] on button "Generate CSV" at bounding box center [749, 326] width 117 height 33
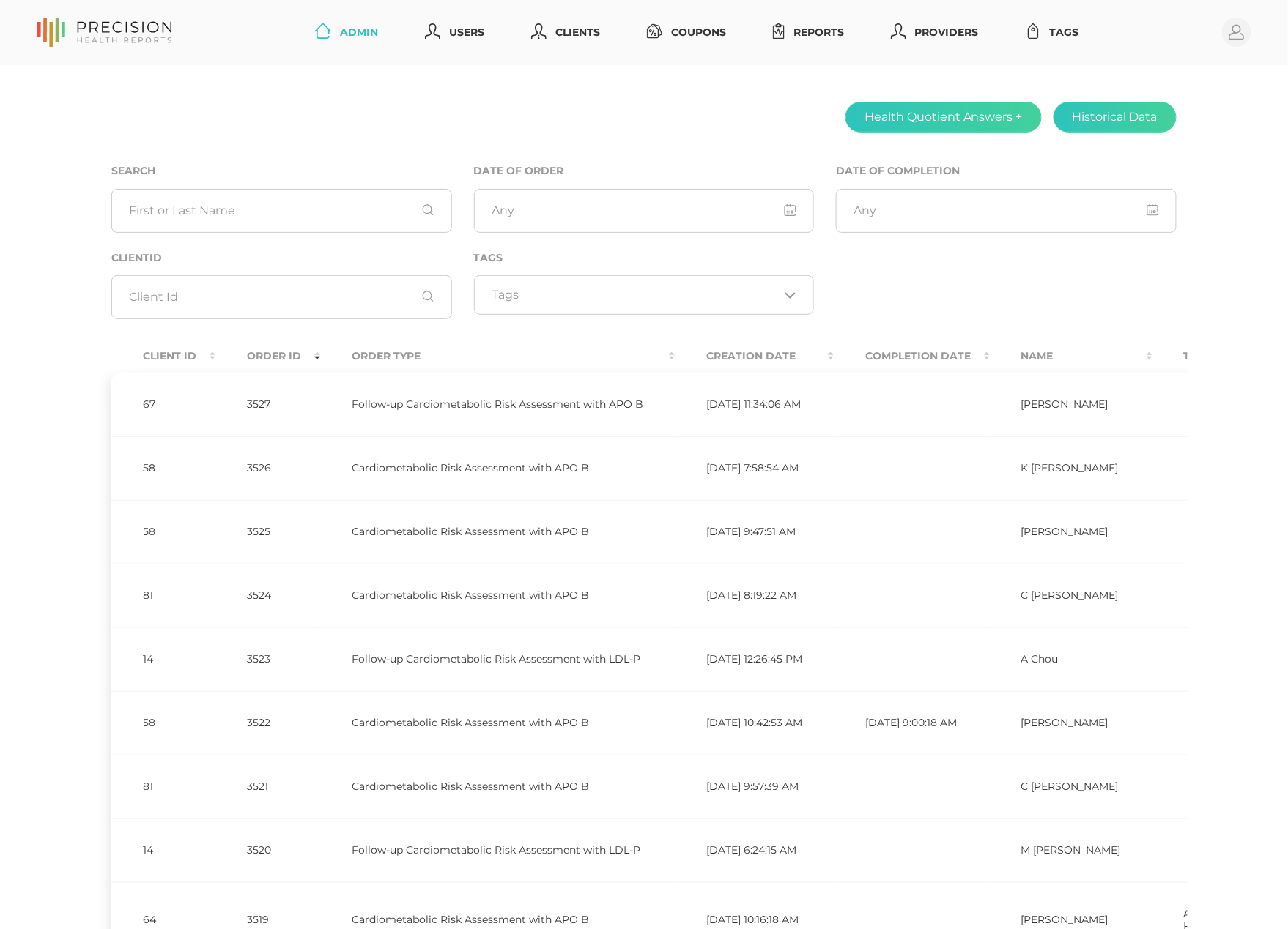
scroll to position [3, 0]
